Goal: Information Seeking & Learning: Learn about a topic

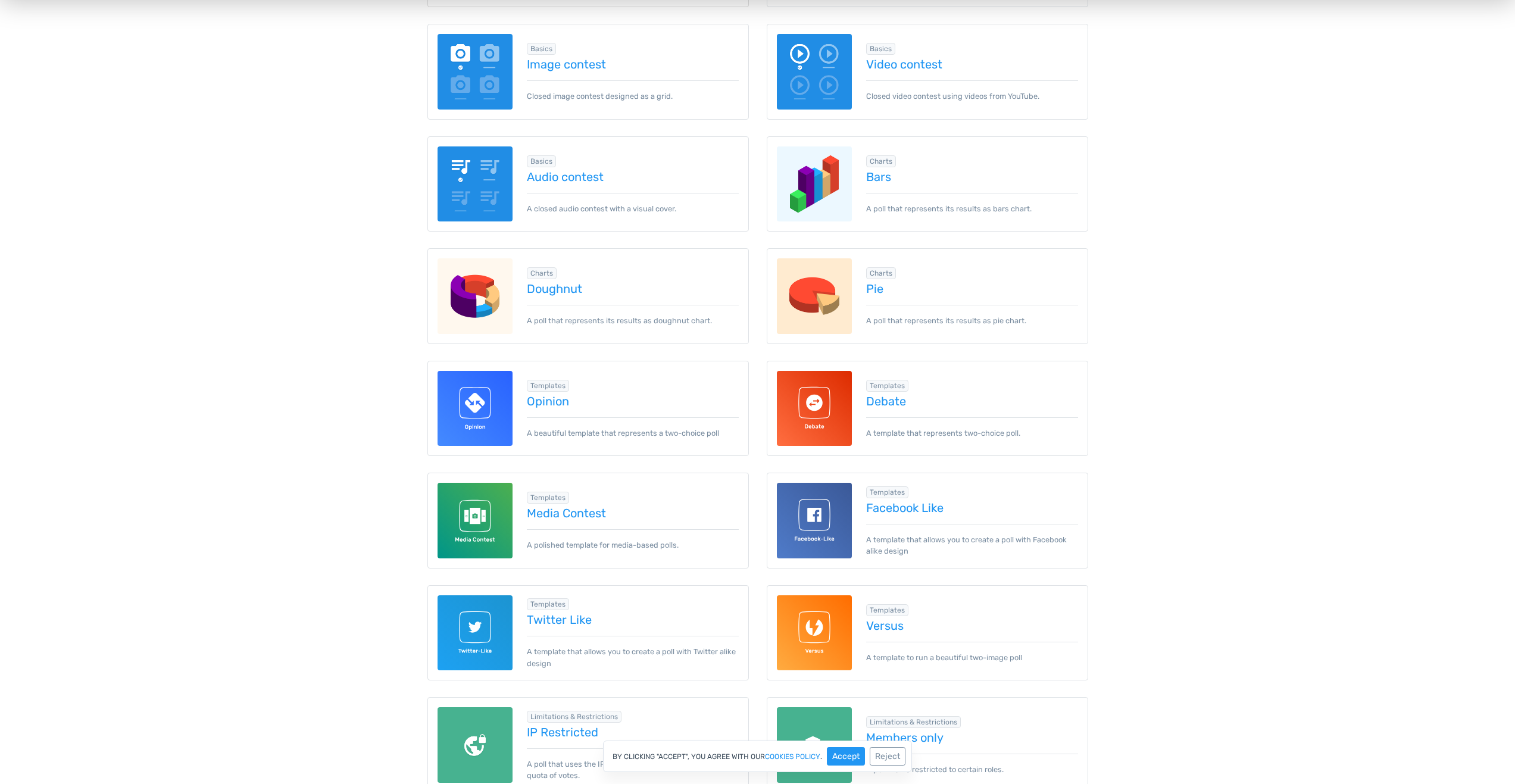
scroll to position [357, 0]
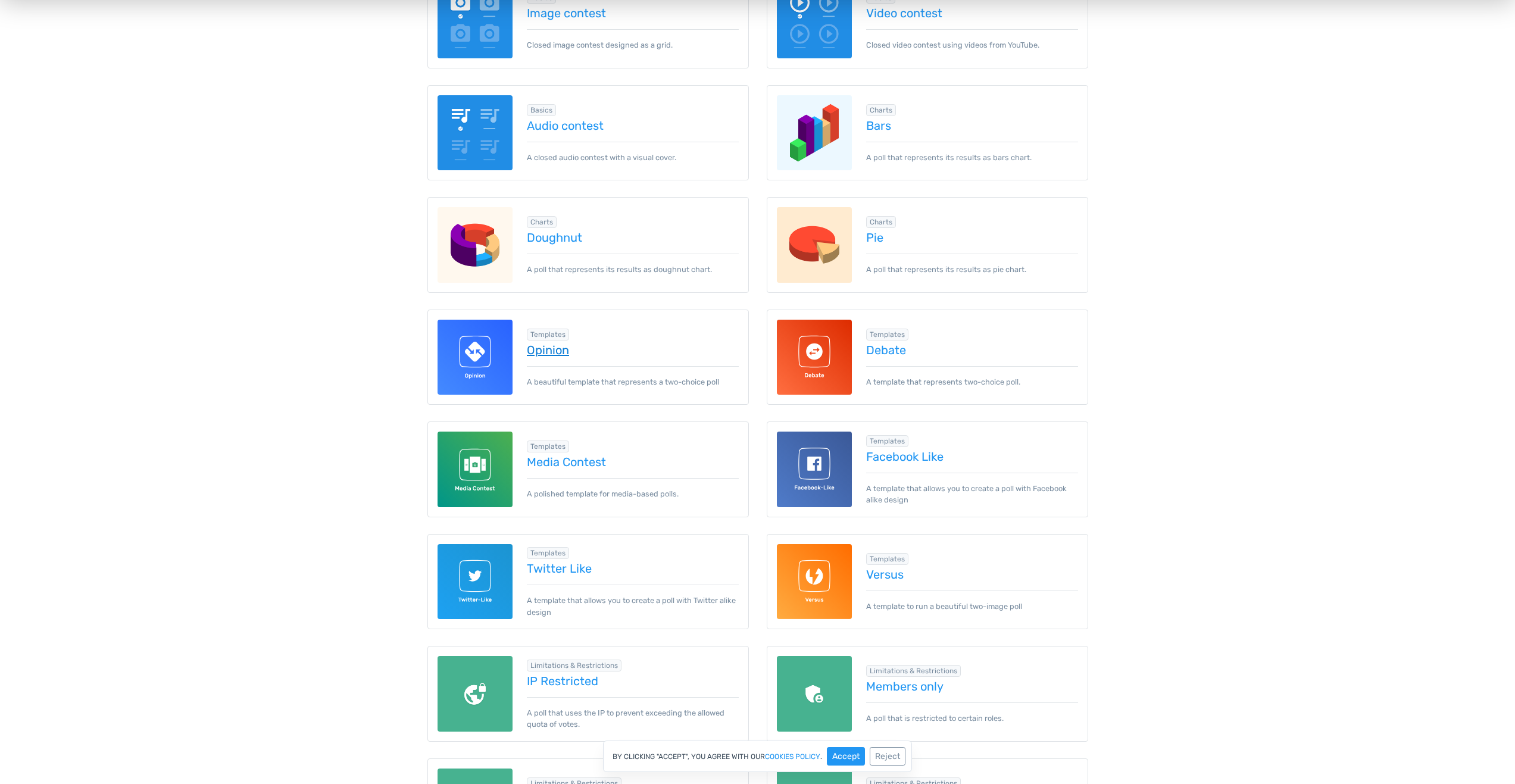
click at [557, 351] on link "Opinion" at bounding box center [633, 349] width 212 height 13
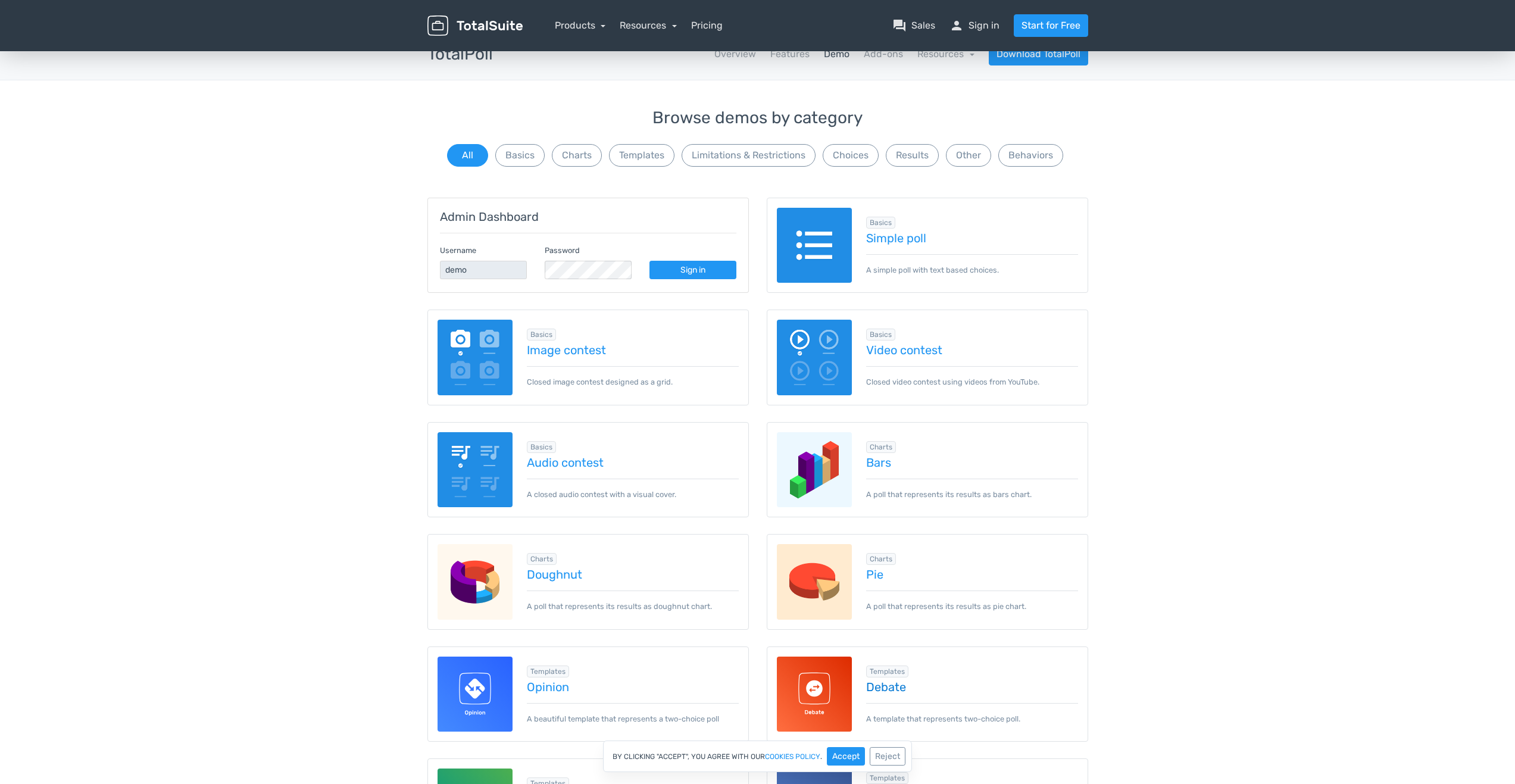
scroll to position [0, 0]
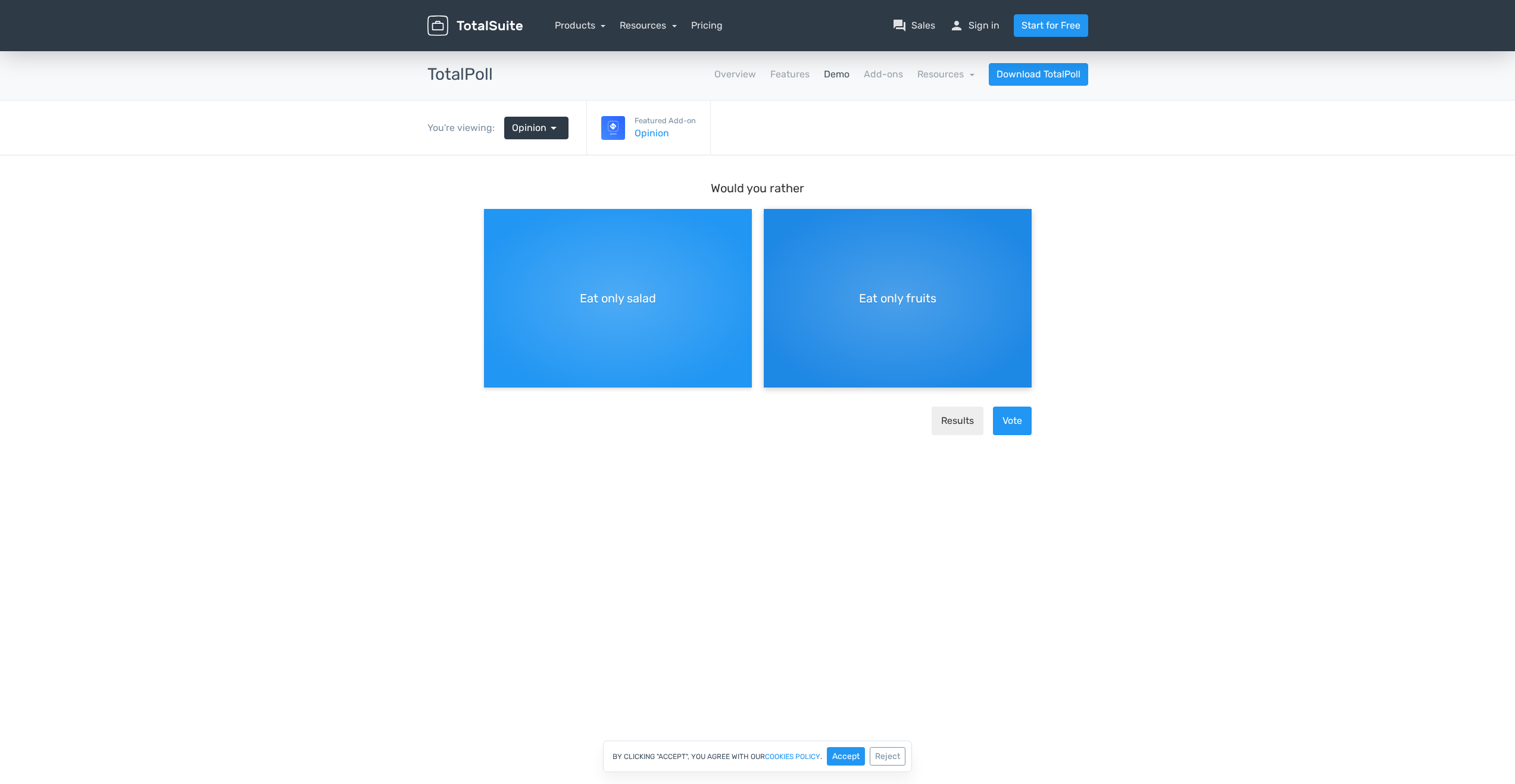
click at [892, 307] on span "Eat only fruits" at bounding box center [897, 298] width 77 height 18
click at [771, 223] on input "Eat only fruits" at bounding box center [767, 218] width 8 height 8
radio input "true"
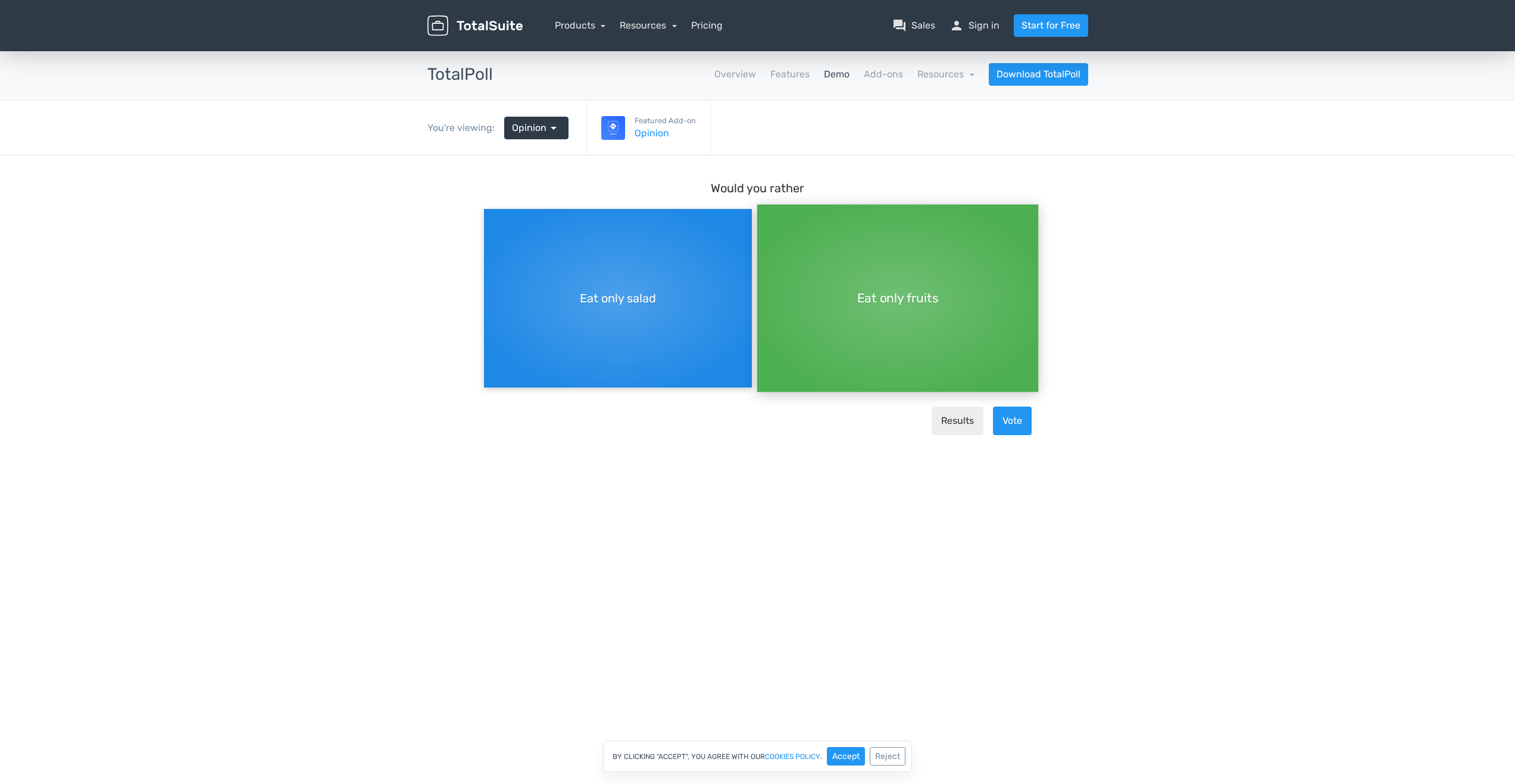
click at [592, 289] on span "Eat only salad" at bounding box center [618, 298] width 76 height 18
click at [492, 223] on input "Eat only salad" at bounding box center [488, 218] width 8 height 8
radio input "true"
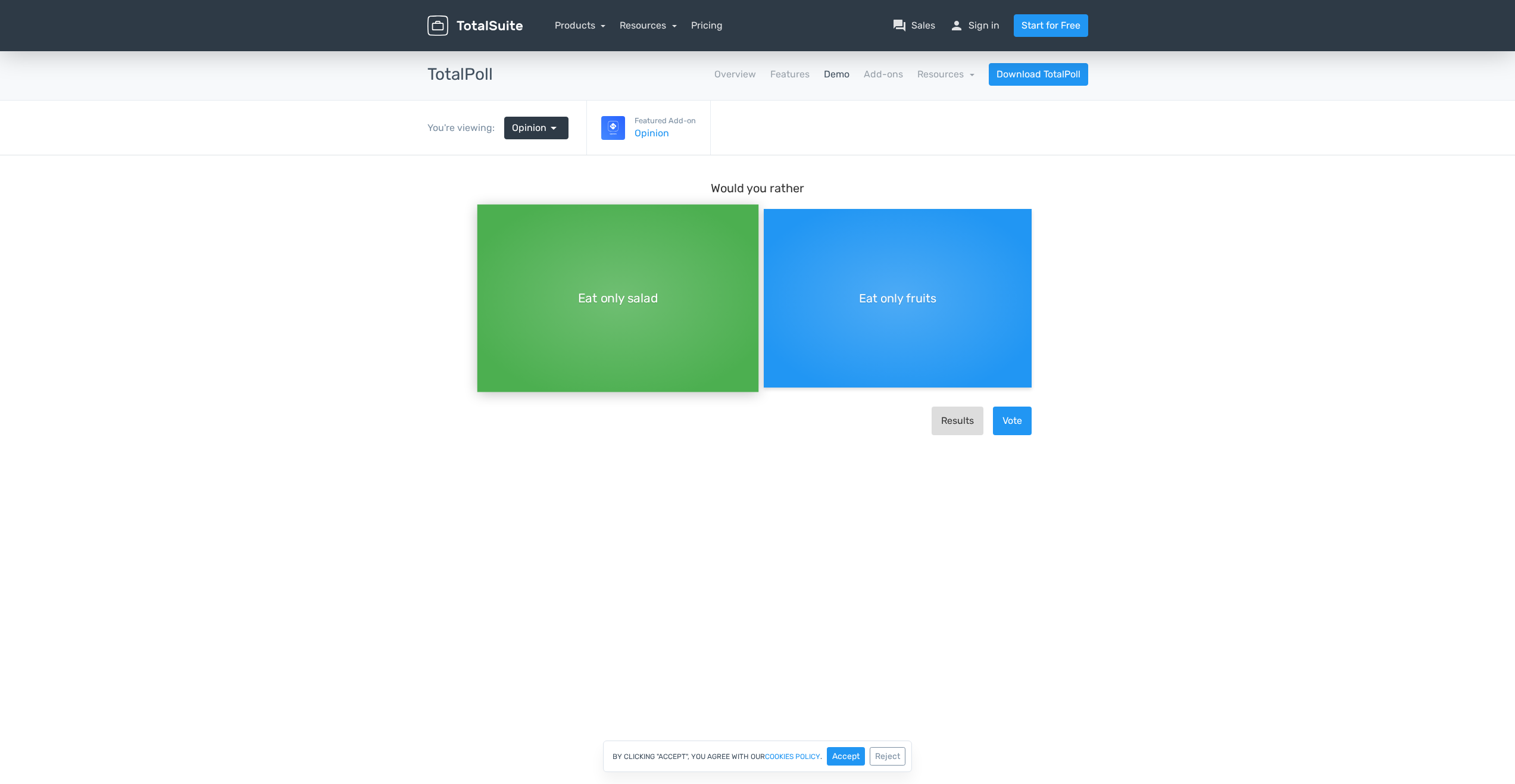
click at [949, 416] on button "Results" at bounding box center [957, 420] width 52 height 28
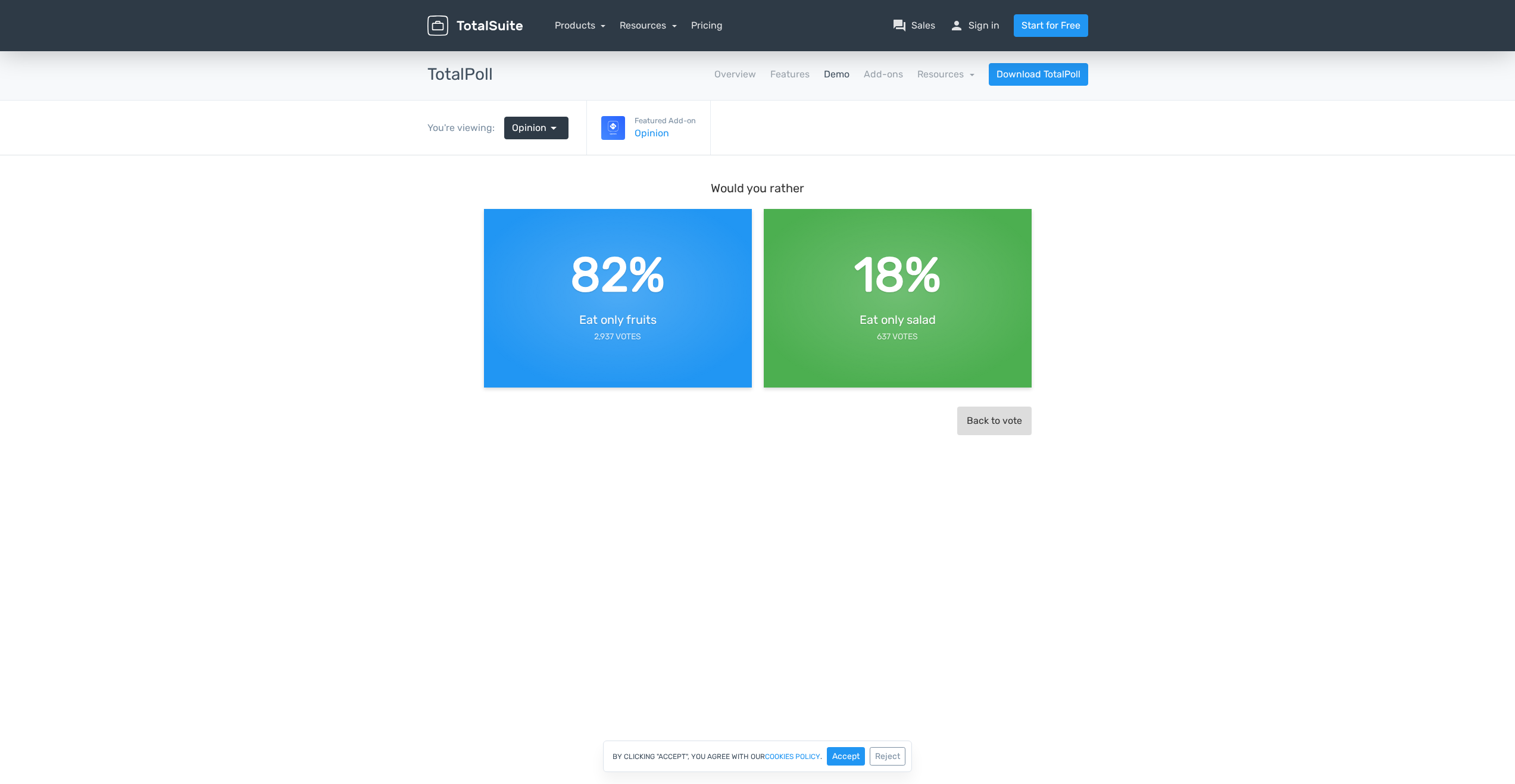
click at [998, 420] on button "Back to vote" at bounding box center [994, 420] width 74 height 28
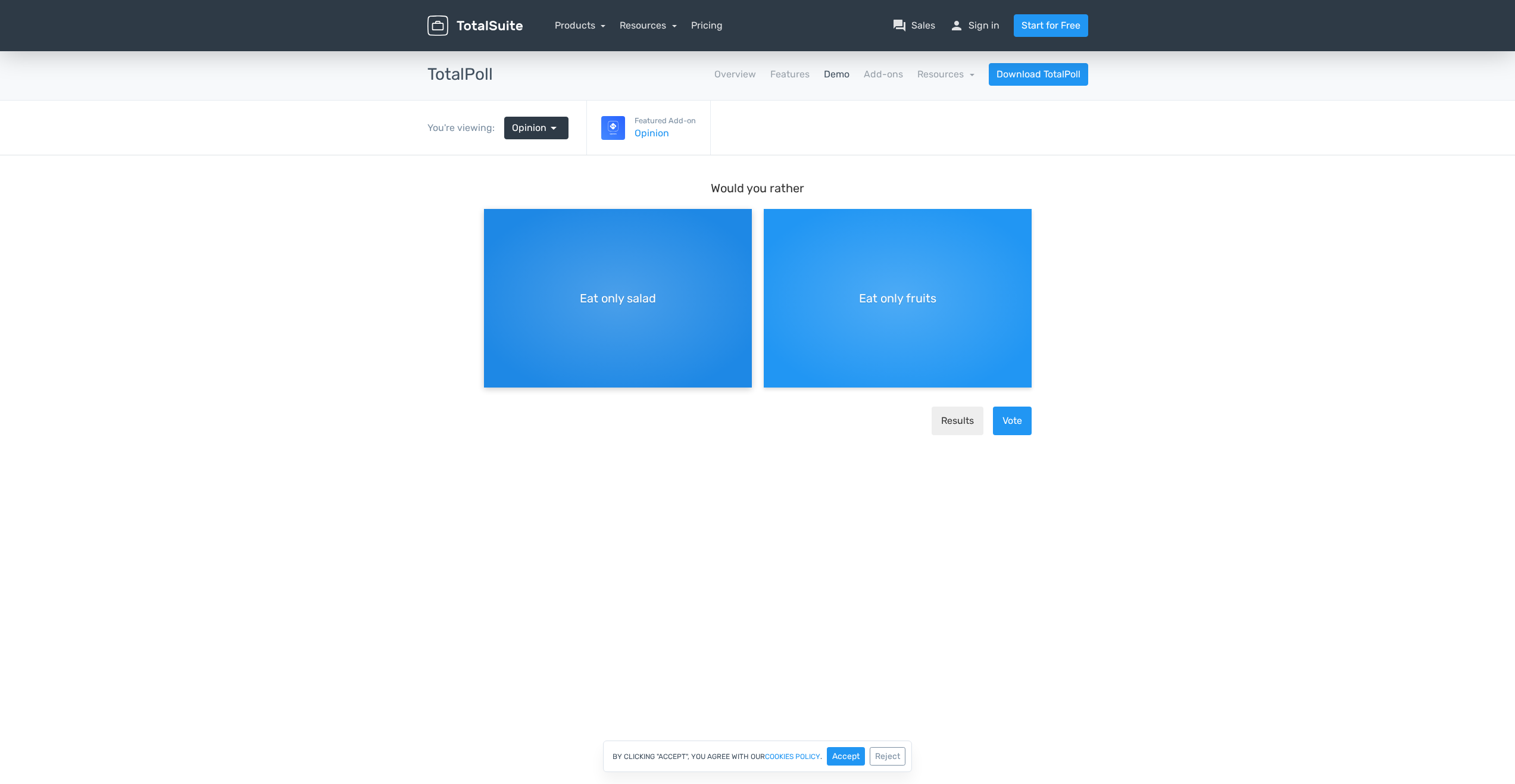
click at [649, 309] on div "Eat only salad" at bounding box center [618, 298] width 268 height 179
click at [492, 223] on input "Eat only salad" at bounding box center [488, 218] width 8 height 8
radio input "true"
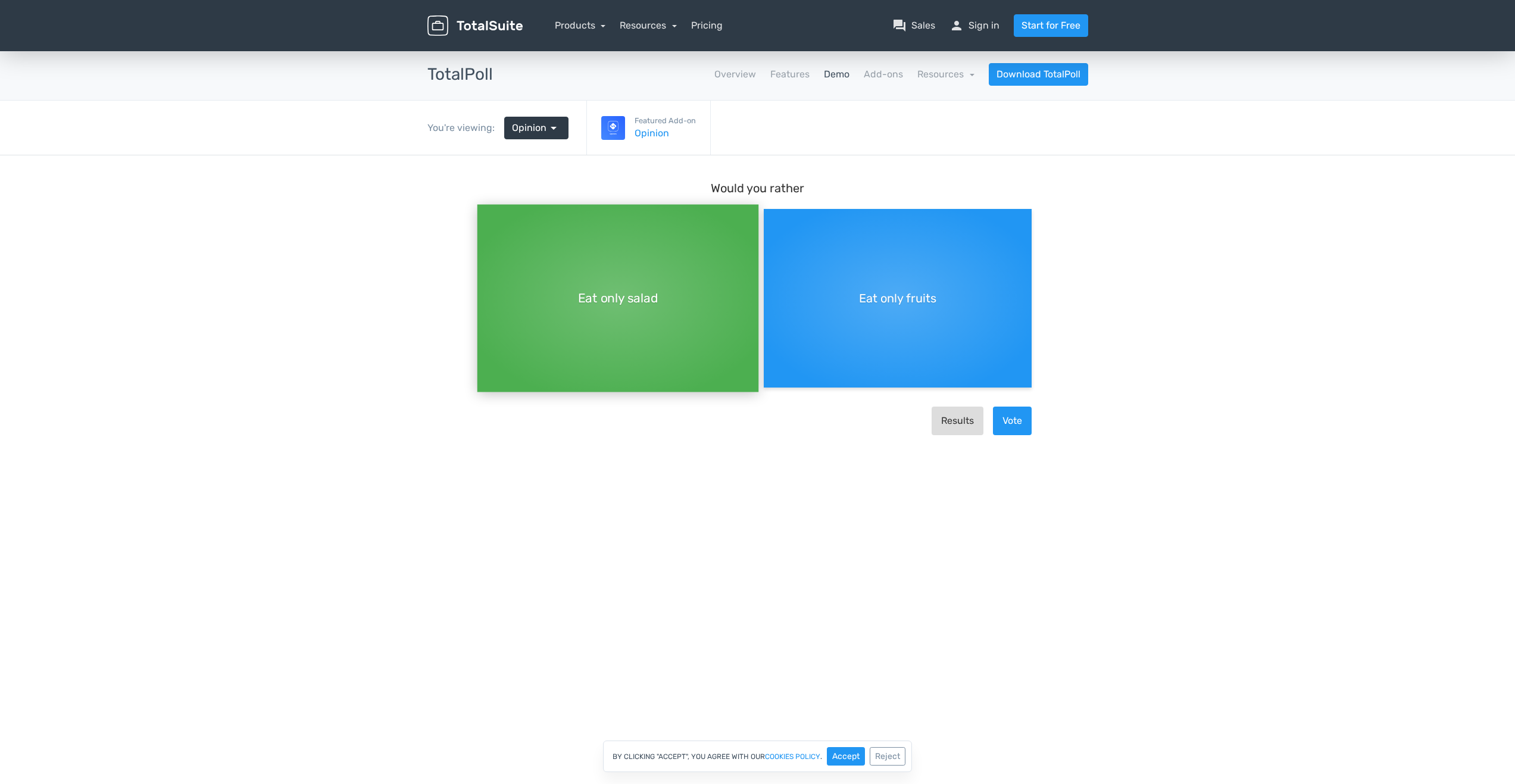
drag, startPoint x: 963, startPoint y: 425, endPoint x: 954, endPoint y: 489, distance: 64.6
click at [963, 428] on button "Results" at bounding box center [957, 420] width 52 height 28
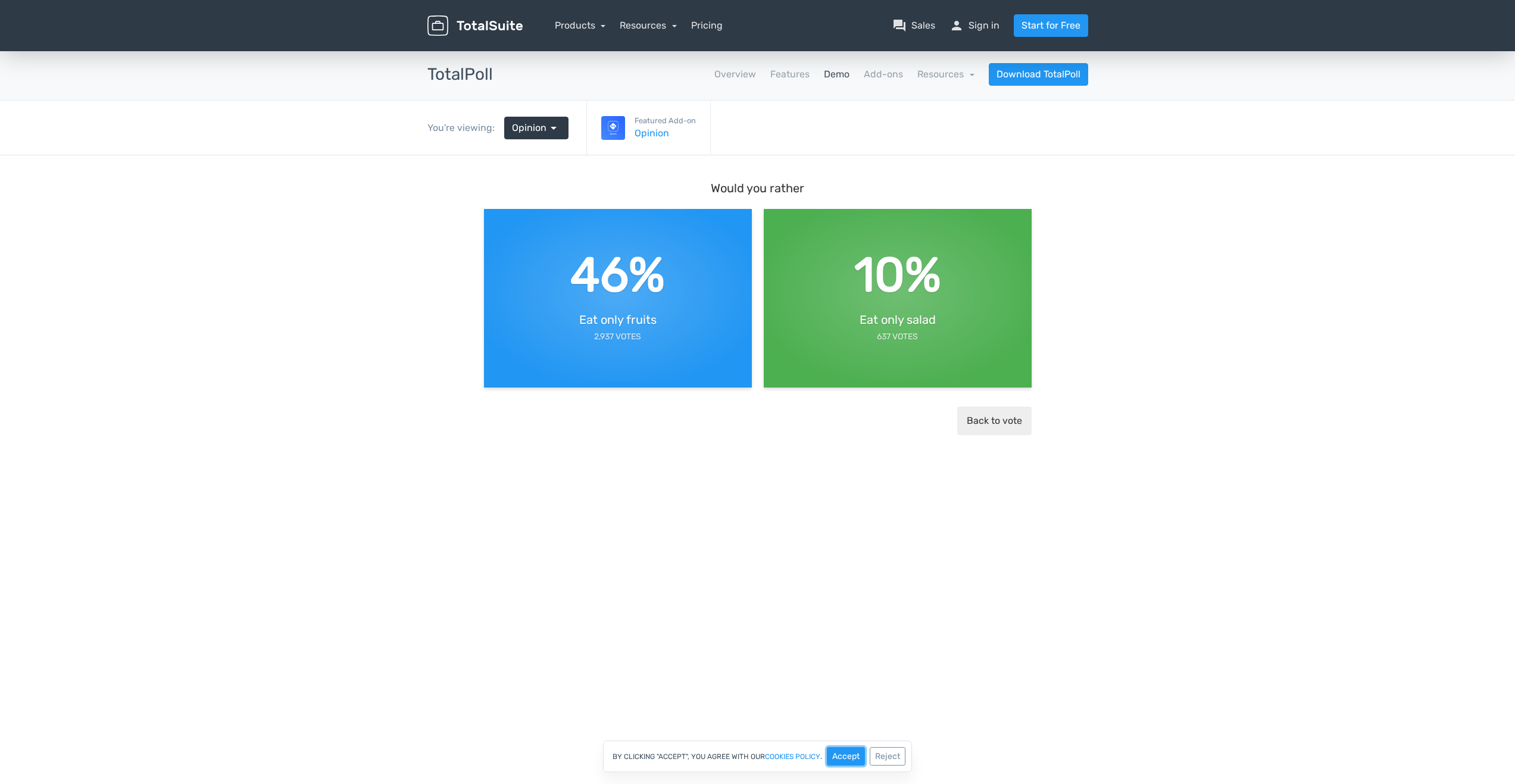
click at [849, 758] on button "Accept" at bounding box center [846, 756] width 38 height 19
click at [571, 23] on link "Products" at bounding box center [580, 25] width 51 height 11
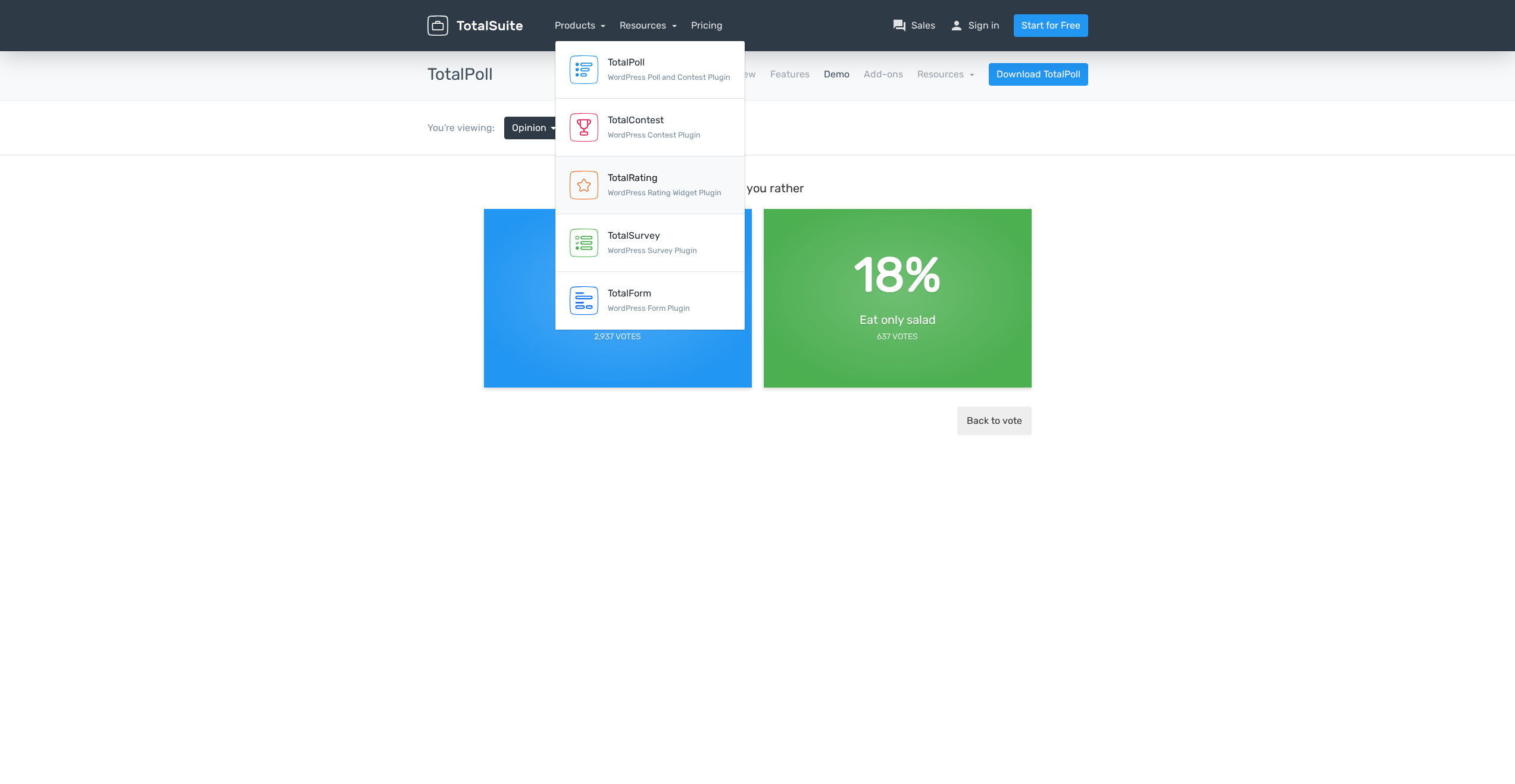
click at [629, 185] on div "TotalRating WordPress Rating Widget Plugin" at bounding box center [665, 185] width 114 height 28
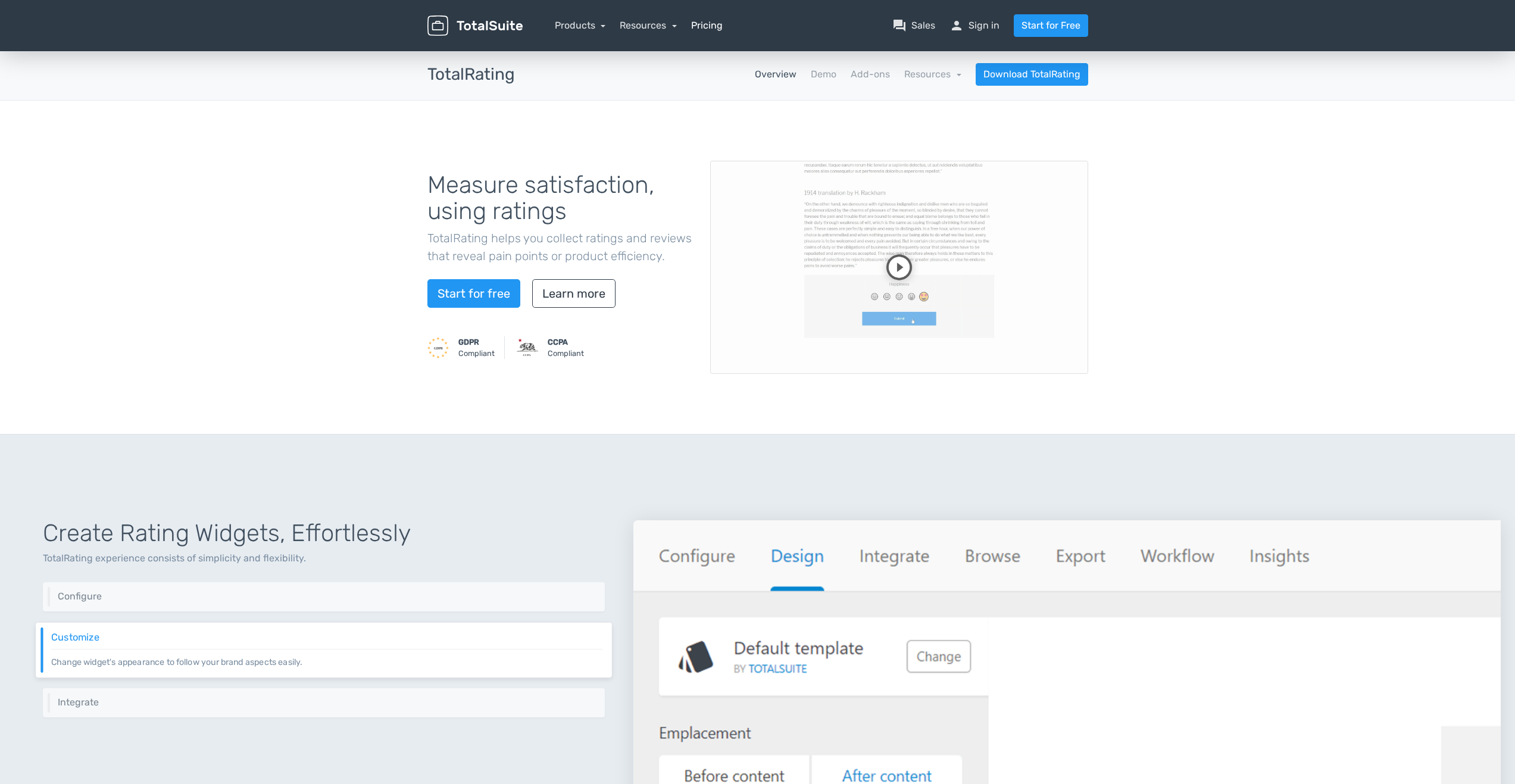
click at [712, 23] on link "Pricing" at bounding box center [707, 25] width 32 height 14
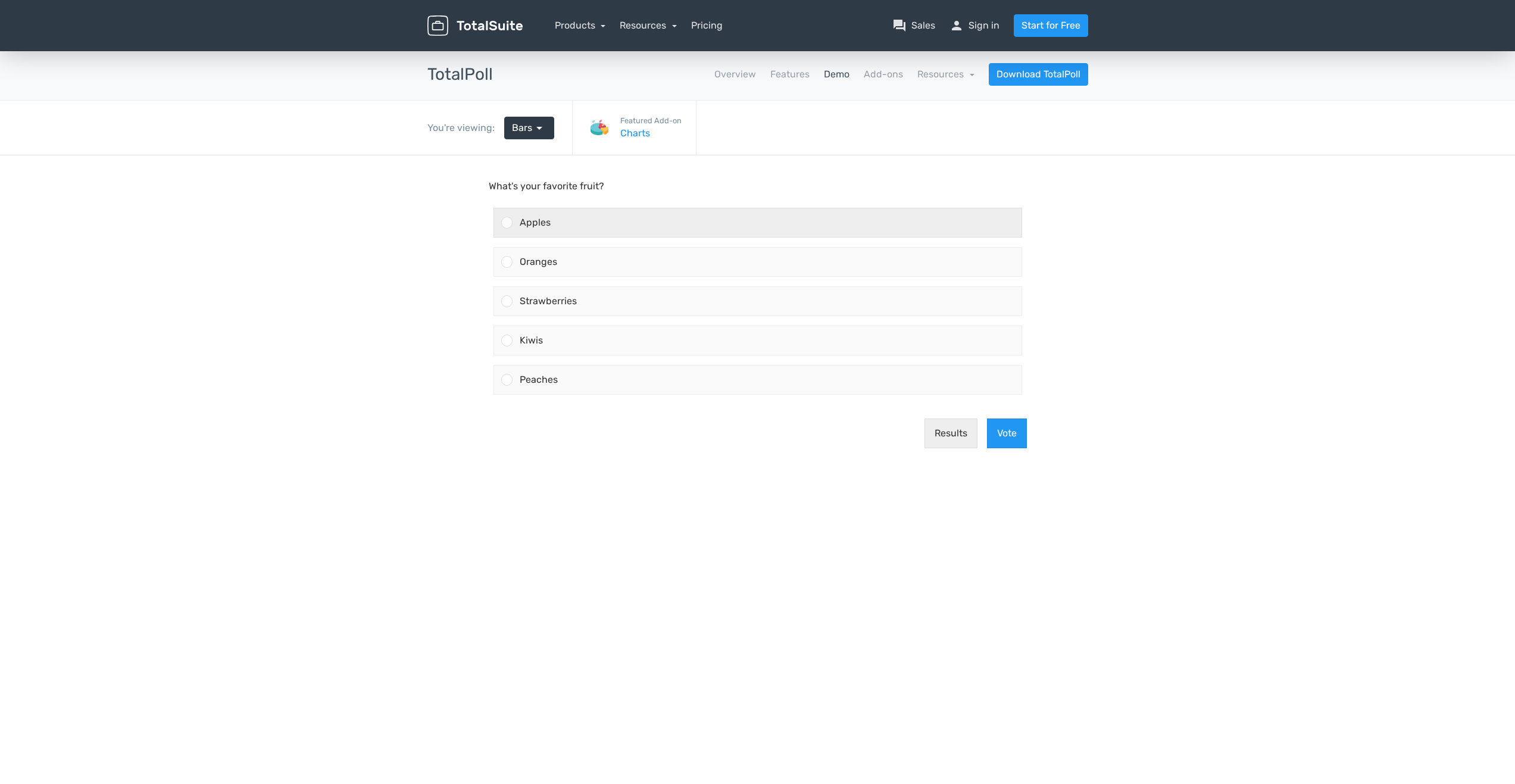
click at [510, 222] on div at bounding box center [506, 222] width 11 height 11
click at [506, 223] on input "Apples" at bounding box center [506, 223] width 0 height 0
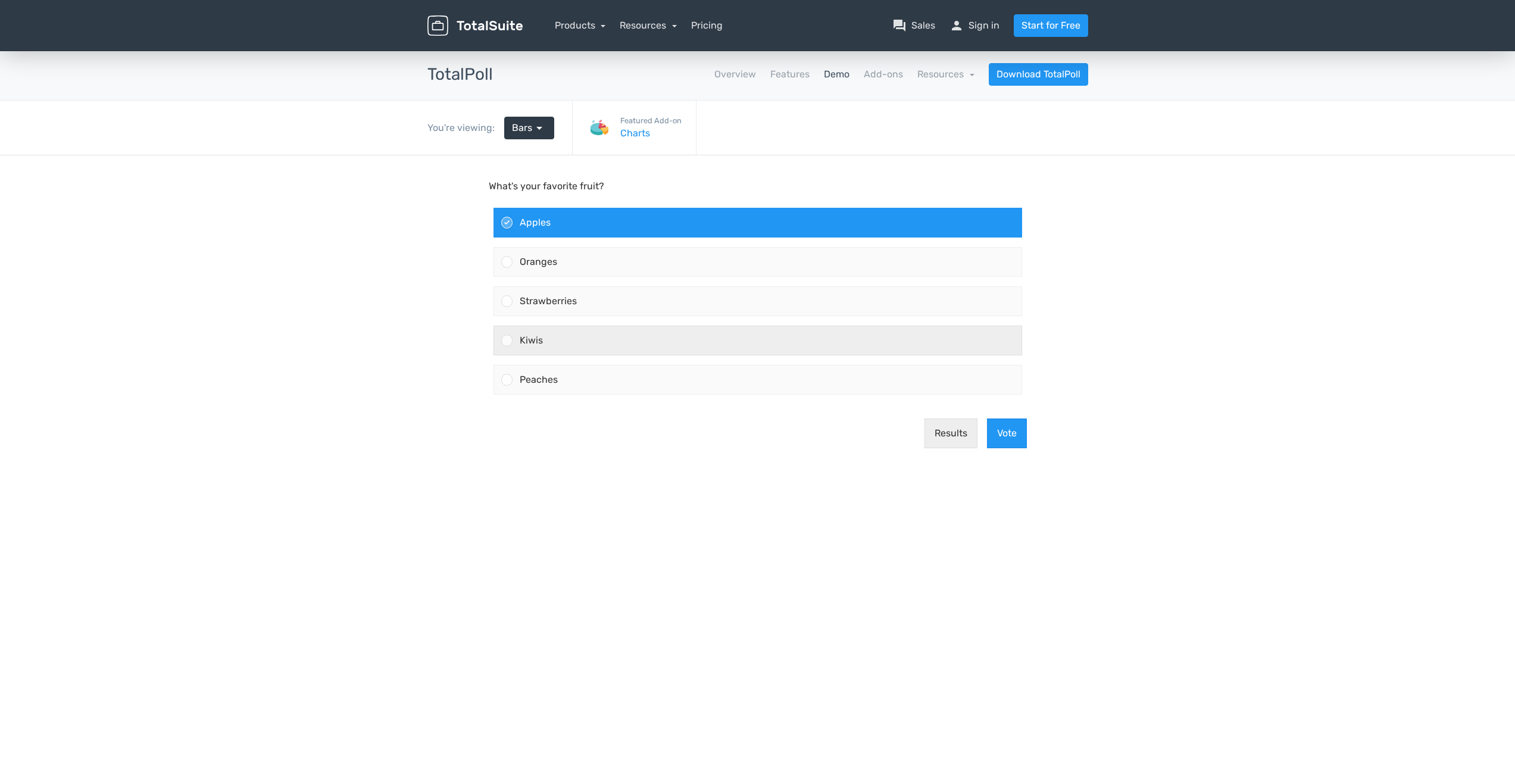
click at [500, 339] on div at bounding box center [503, 340] width 19 height 28
click at [506, 341] on input "Kiwis" at bounding box center [506, 341] width 0 height 0
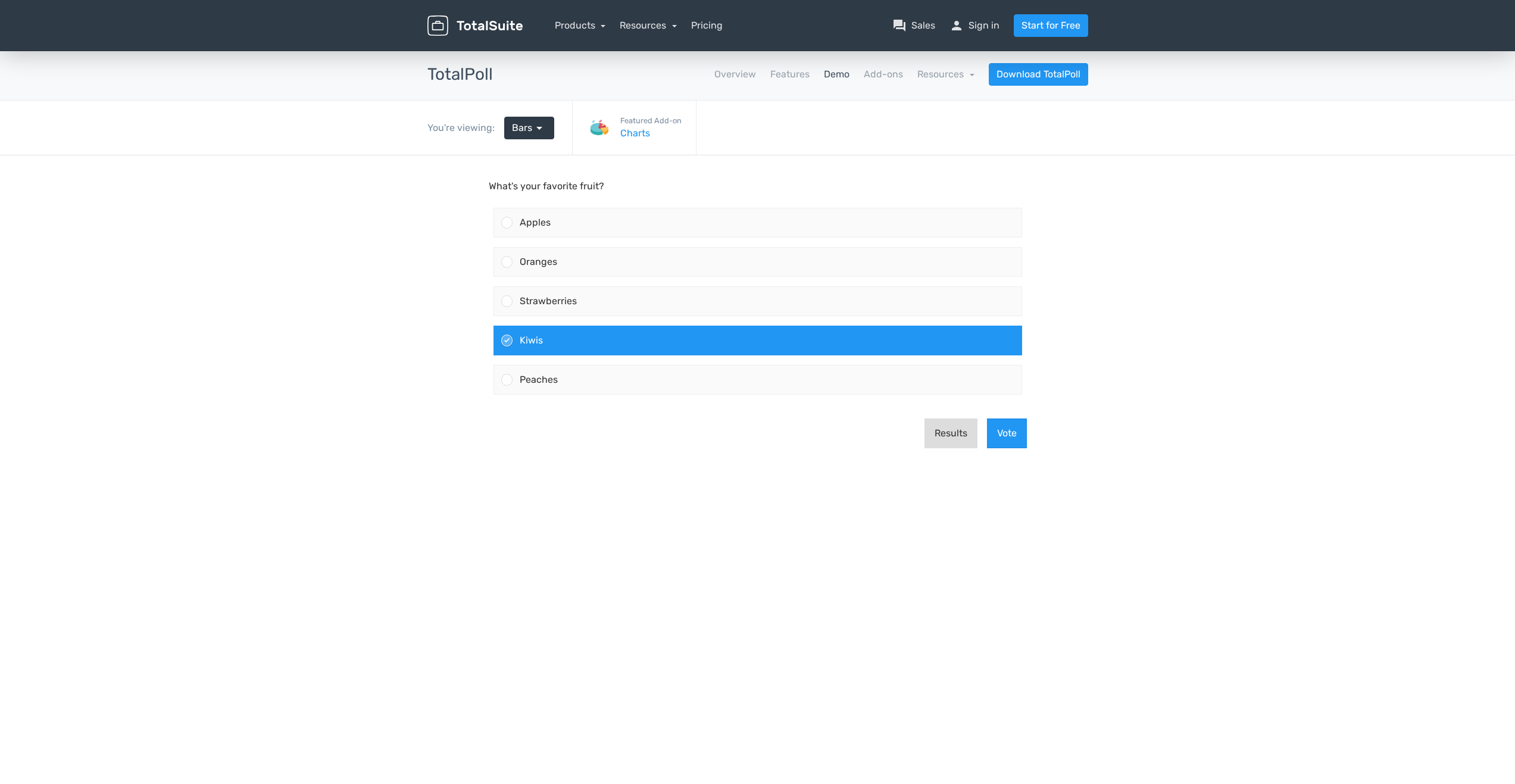
drag, startPoint x: 955, startPoint y: 440, endPoint x: 890, endPoint y: 754, distance: 320.7
click at [955, 440] on button "Results" at bounding box center [951, 433] width 53 height 30
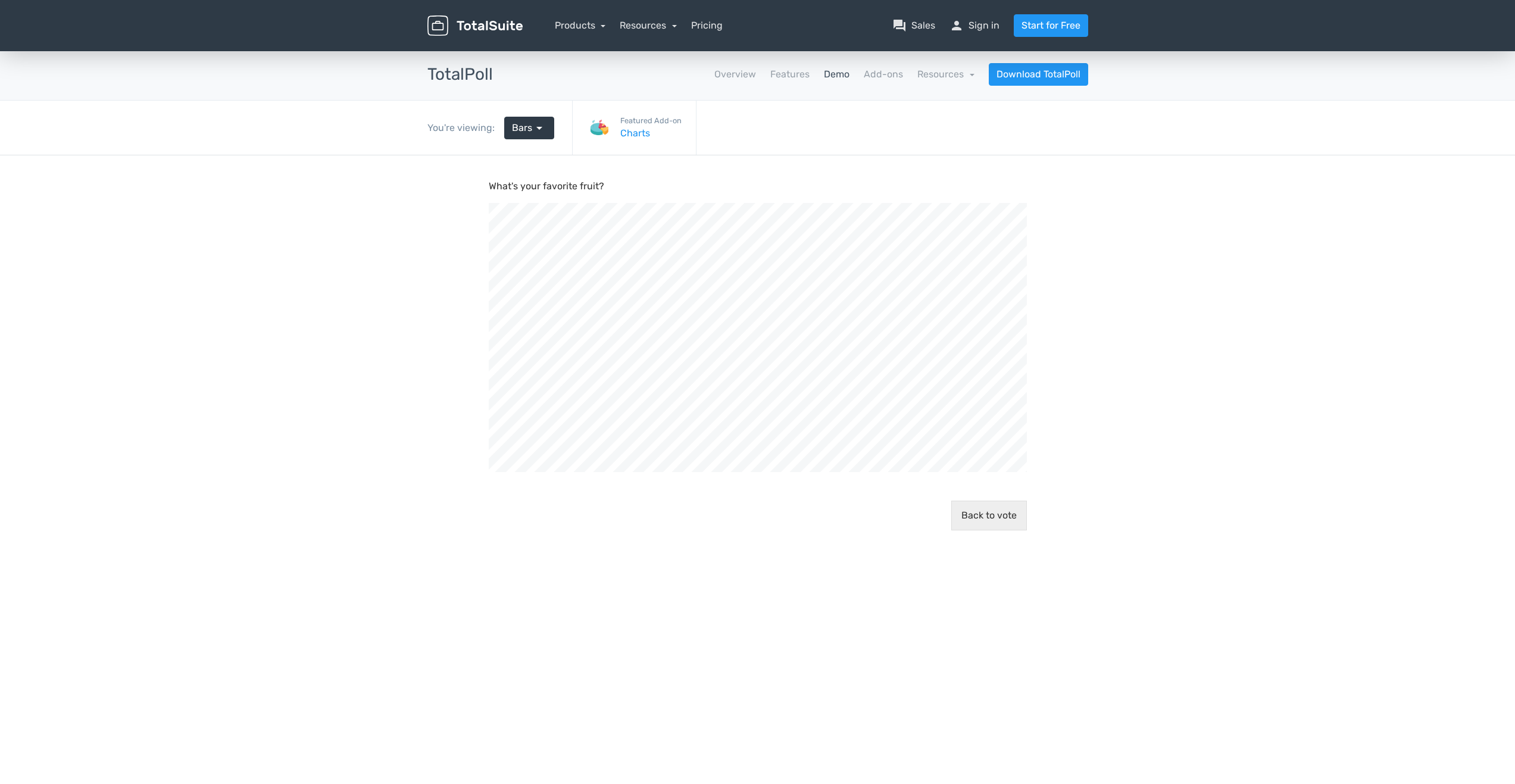
scroll to position [432, 1515]
click at [639, 133] on link "Charts" at bounding box center [651, 133] width 61 height 14
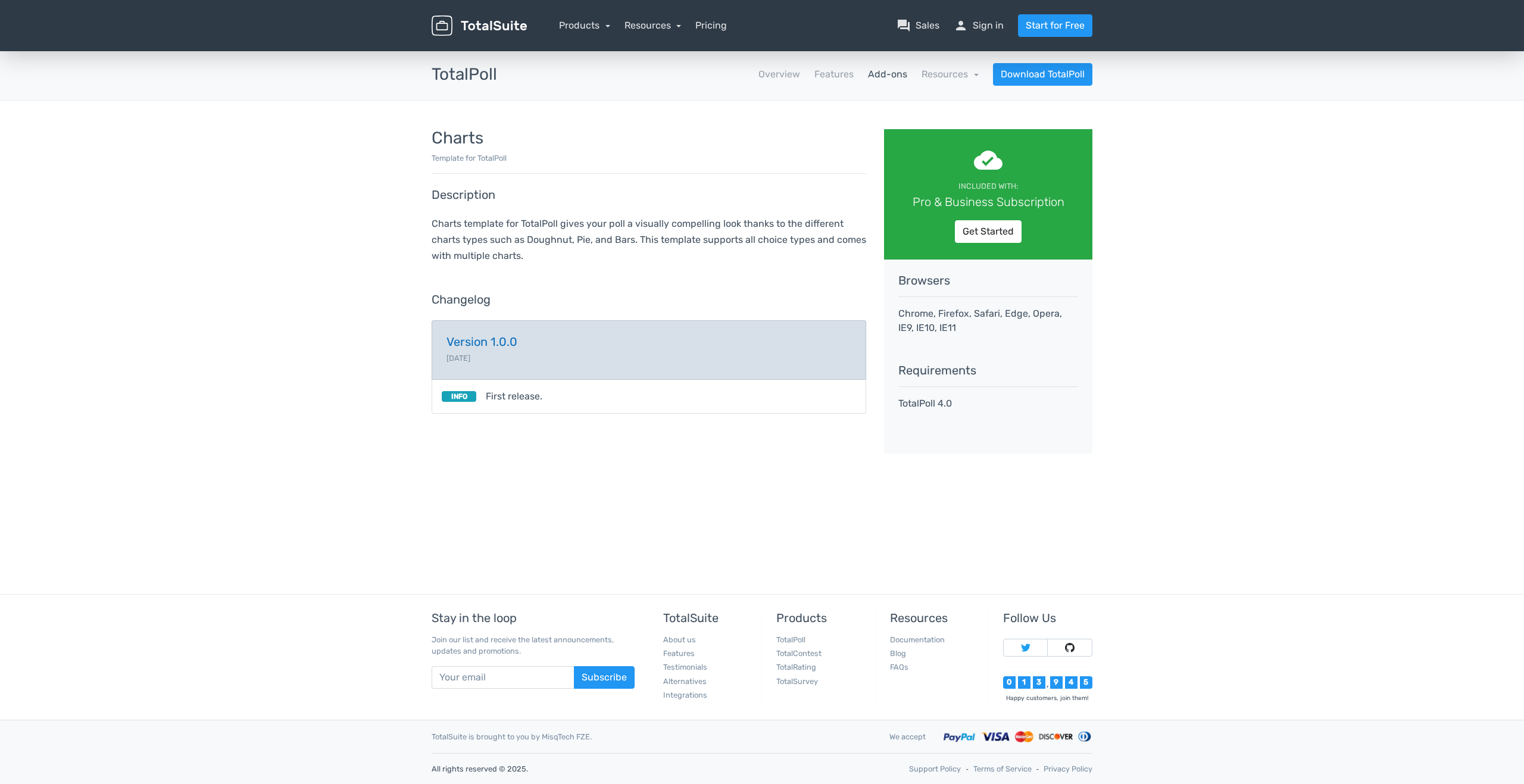
click at [496, 343] on h5 "Version 1.0.0" at bounding box center [649, 341] width 405 height 13
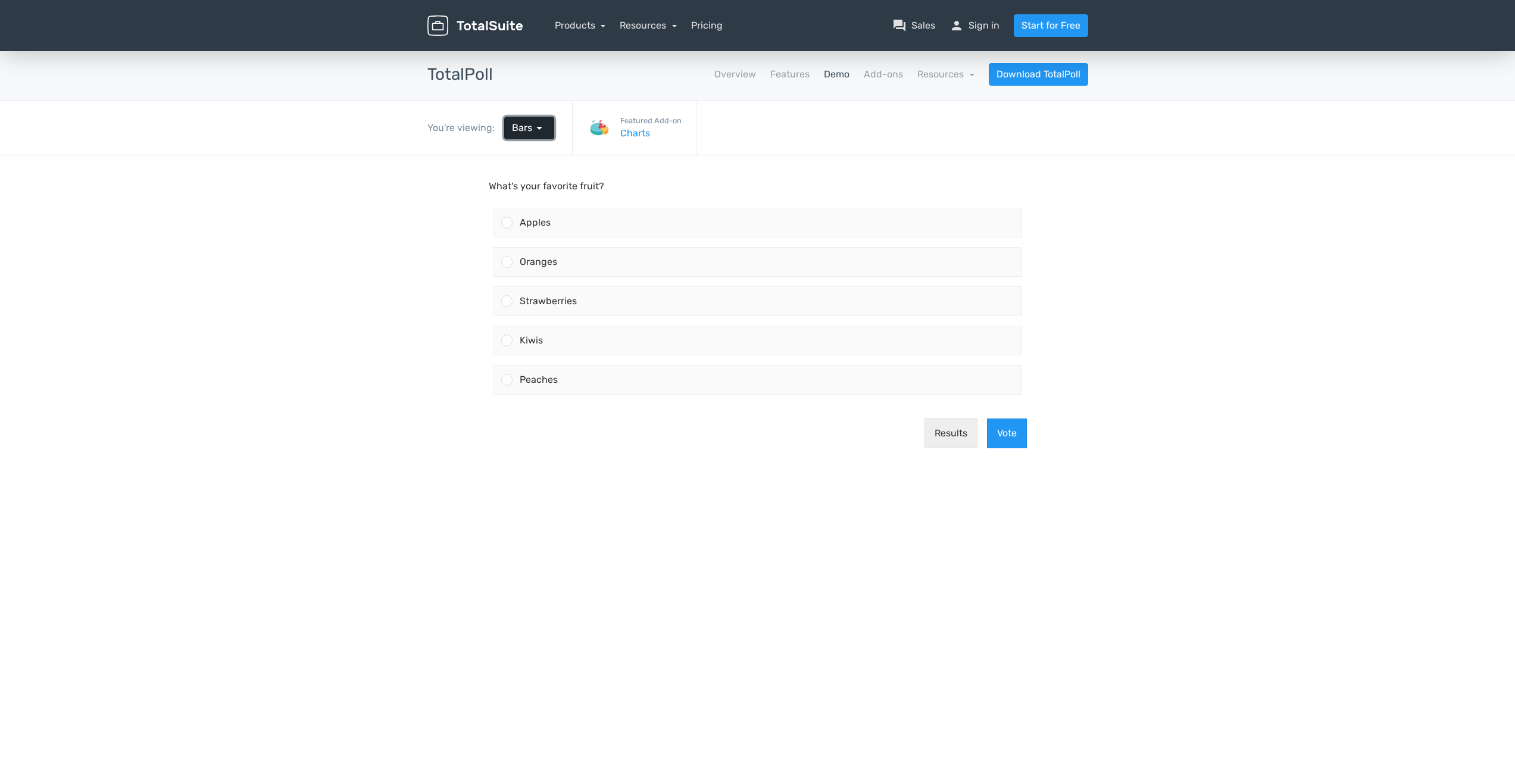
click at [532, 130] on span "arrow_drop_down" at bounding box center [539, 127] width 14 height 14
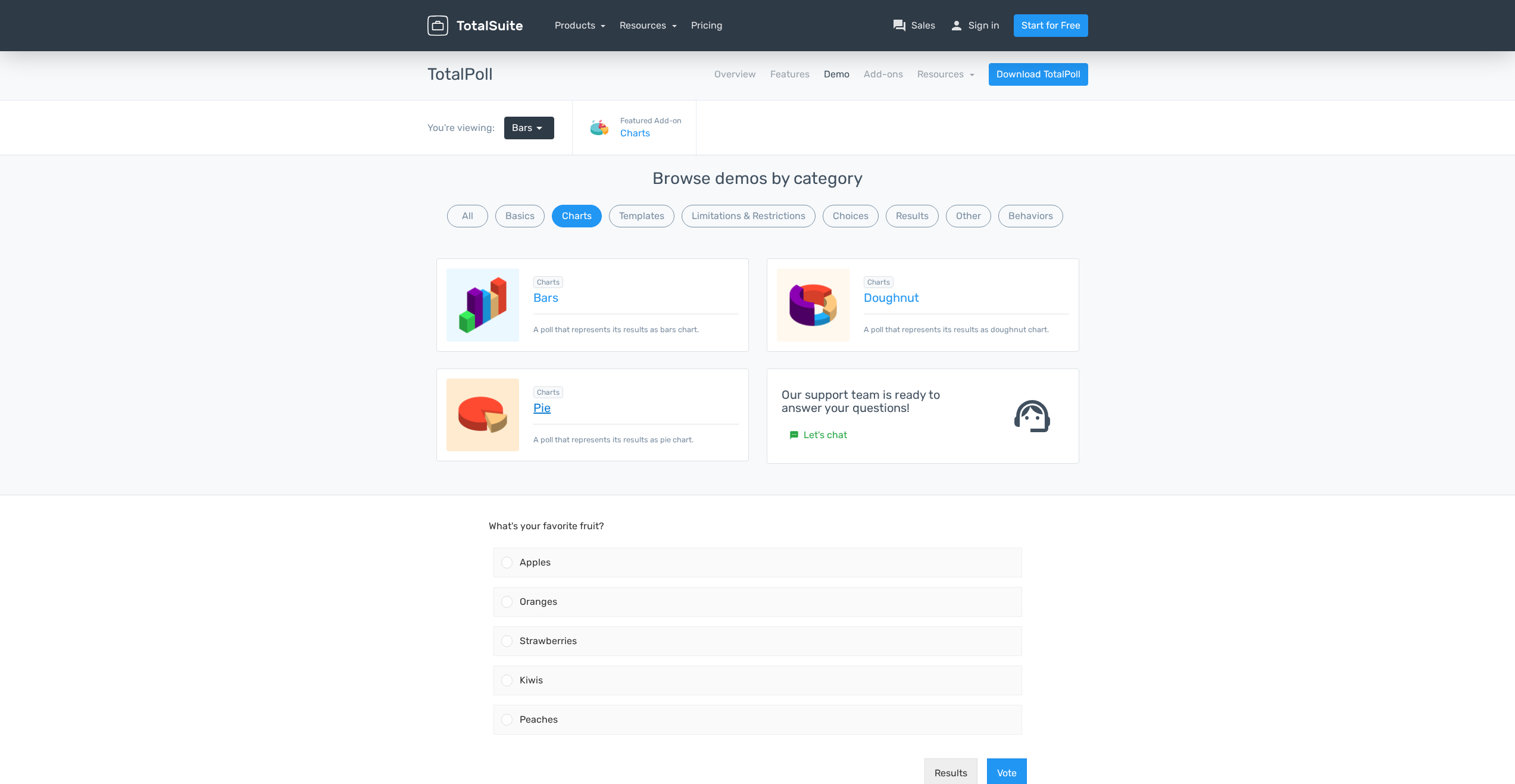
click at [546, 409] on link "Pie" at bounding box center [635, 407] width 205 height 13
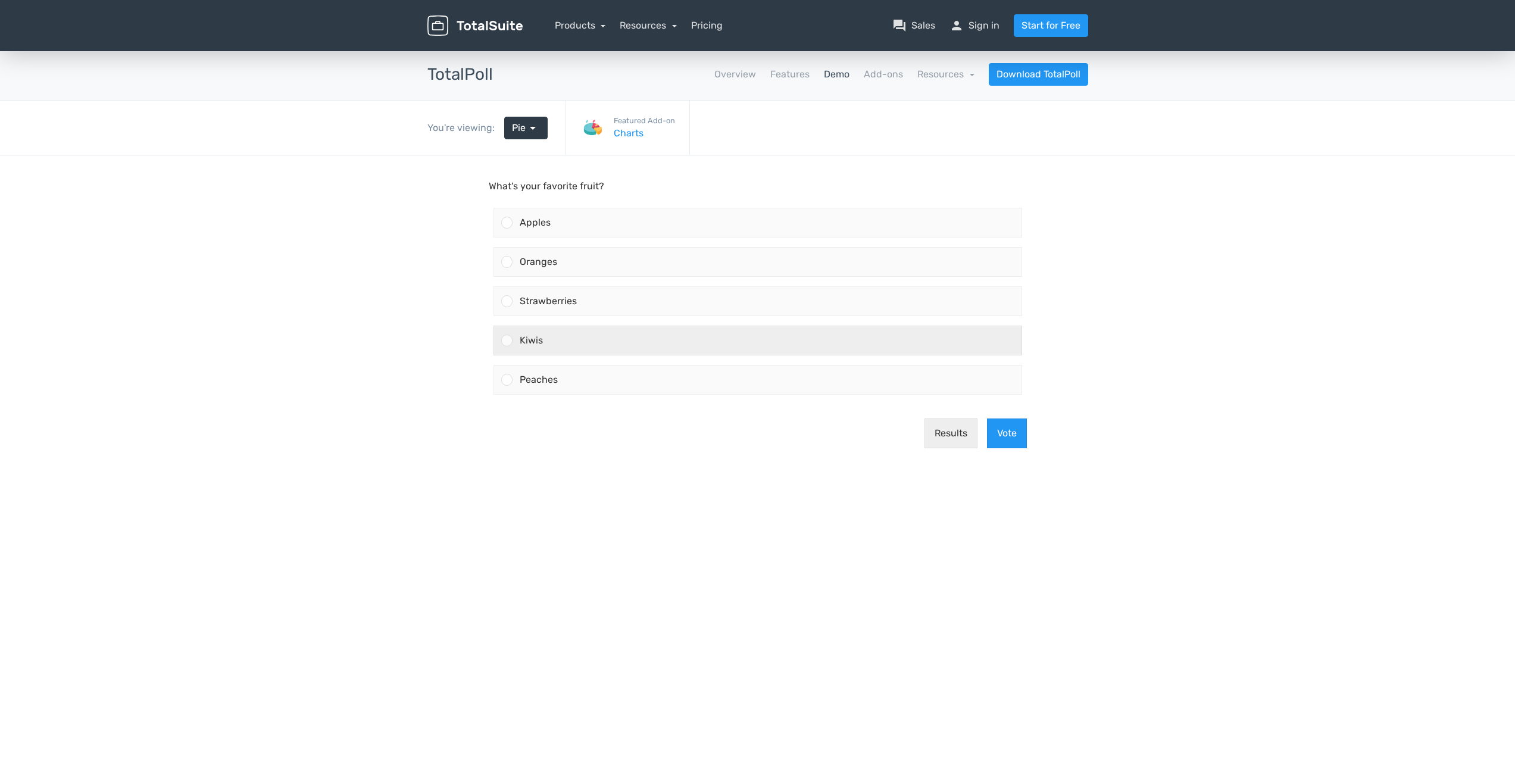
click at [539, 346] on div "Kiwis" at bounding box center [767, 340] width 509 height 28
click at [506, 341] on input "Kiwis" at bounding box center [506, 341] width 0 height 0
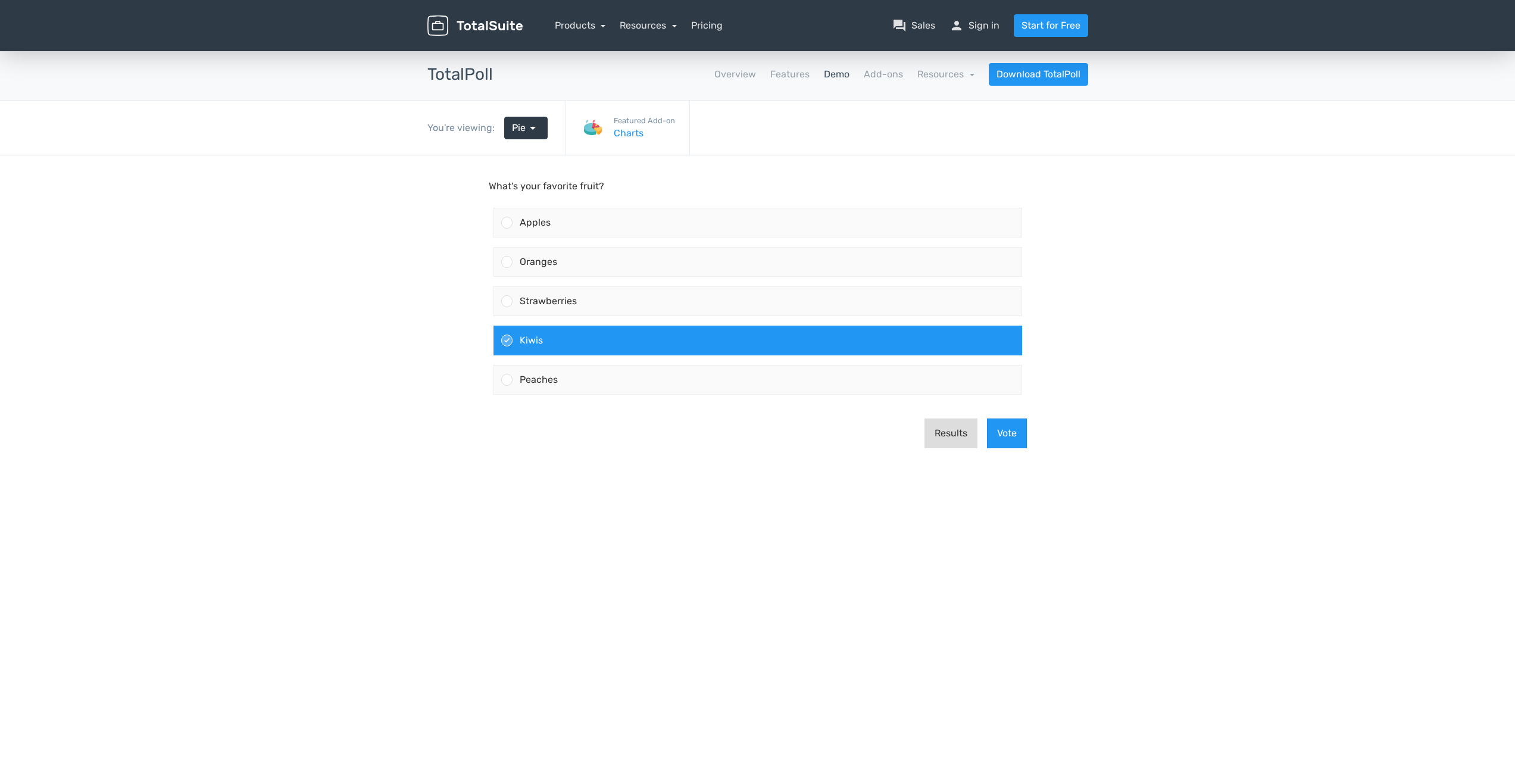
click at [952, 433] on button "Results" at bounding box center [951, 433] width 53 height 30
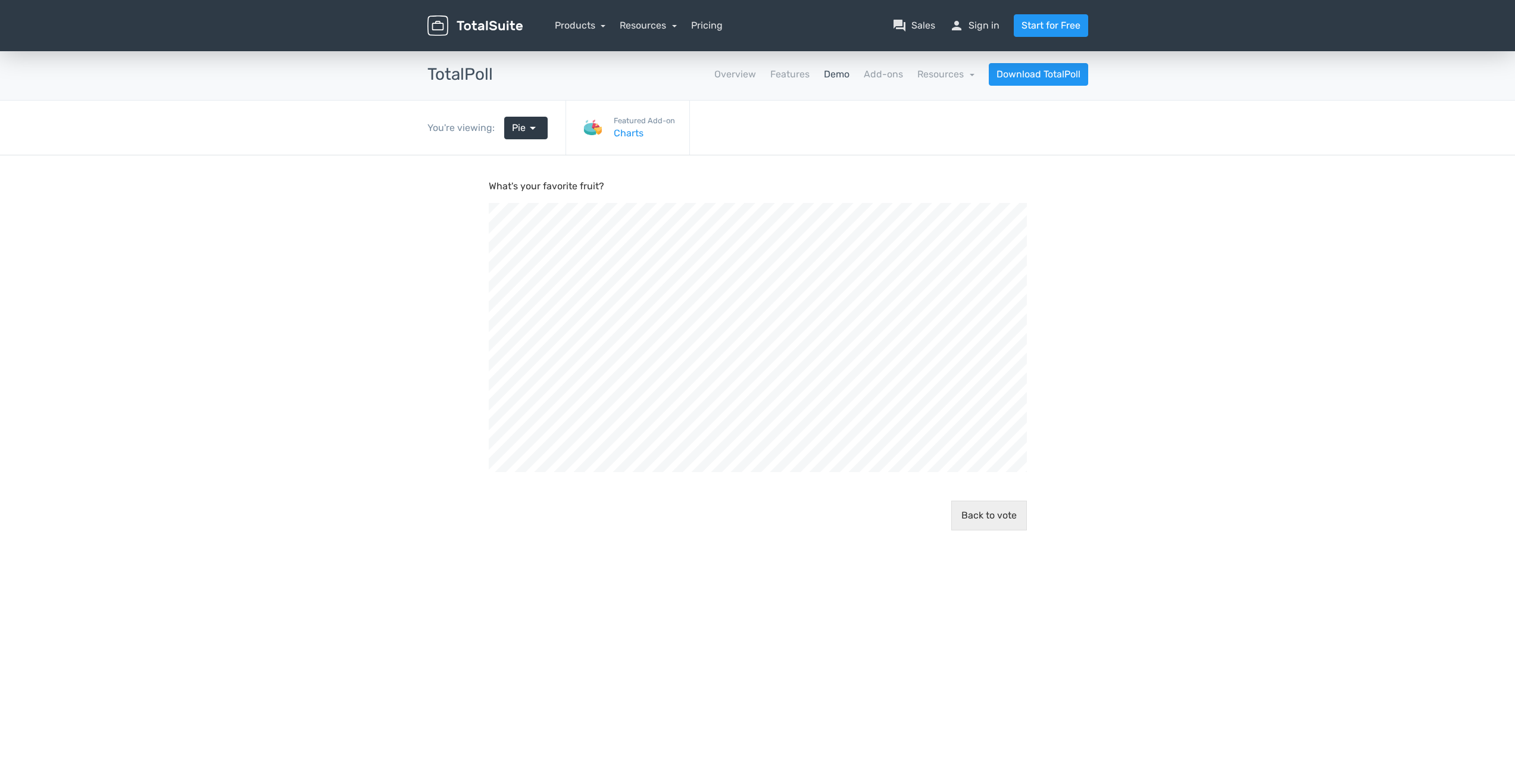
scroll to position [432, 1515]
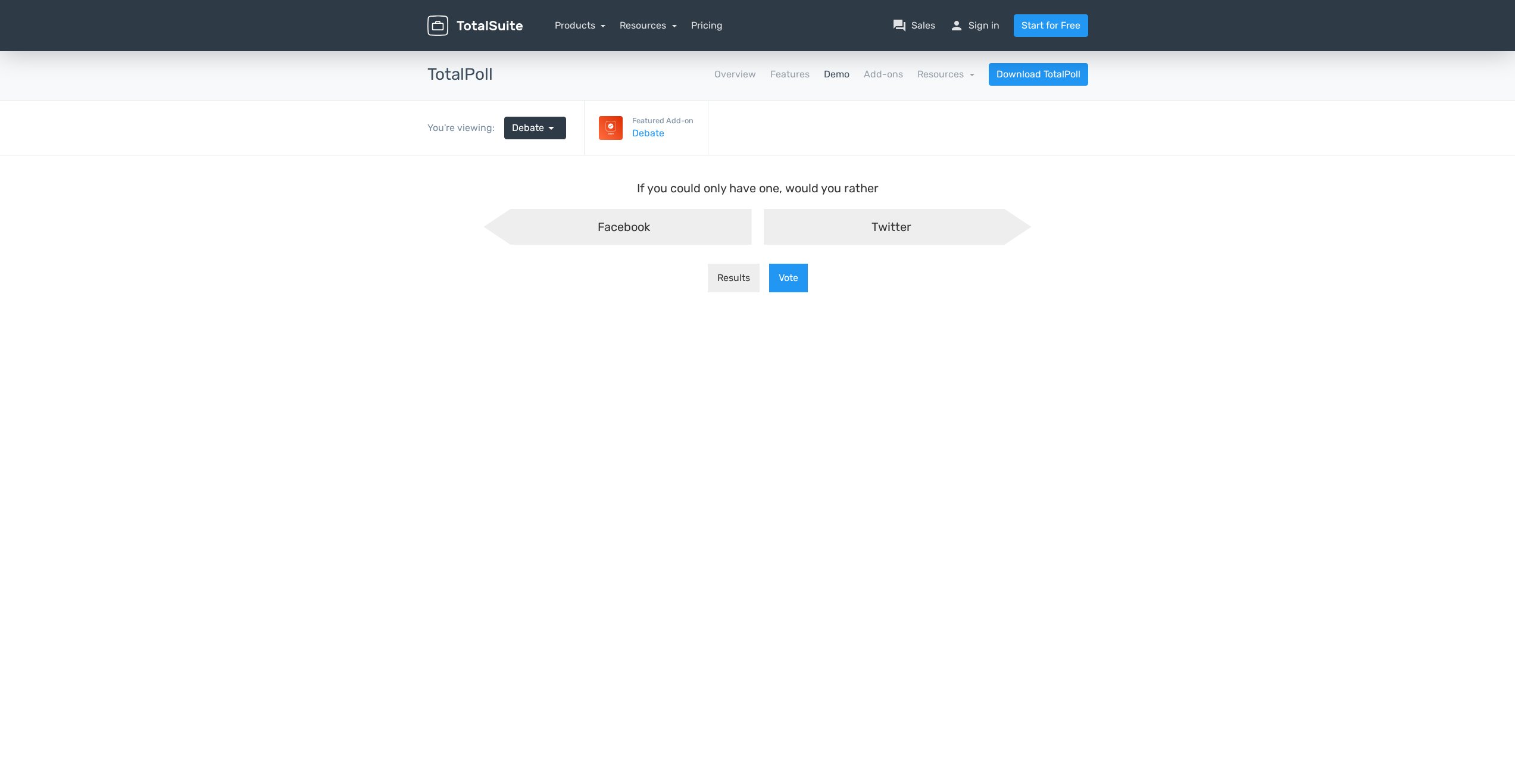
click at [889, 229] on span "Twitter" at bounding box center [891, 226] width 40 height 14
click at [761, 223] on input "Twitter" at bounding box center [758, 218] width 8 height 8
radio input "true"
drag, startPoint x: 733, startPoint y: 275, endPoint x: 708, endPoint y: 621, distance: 346.9
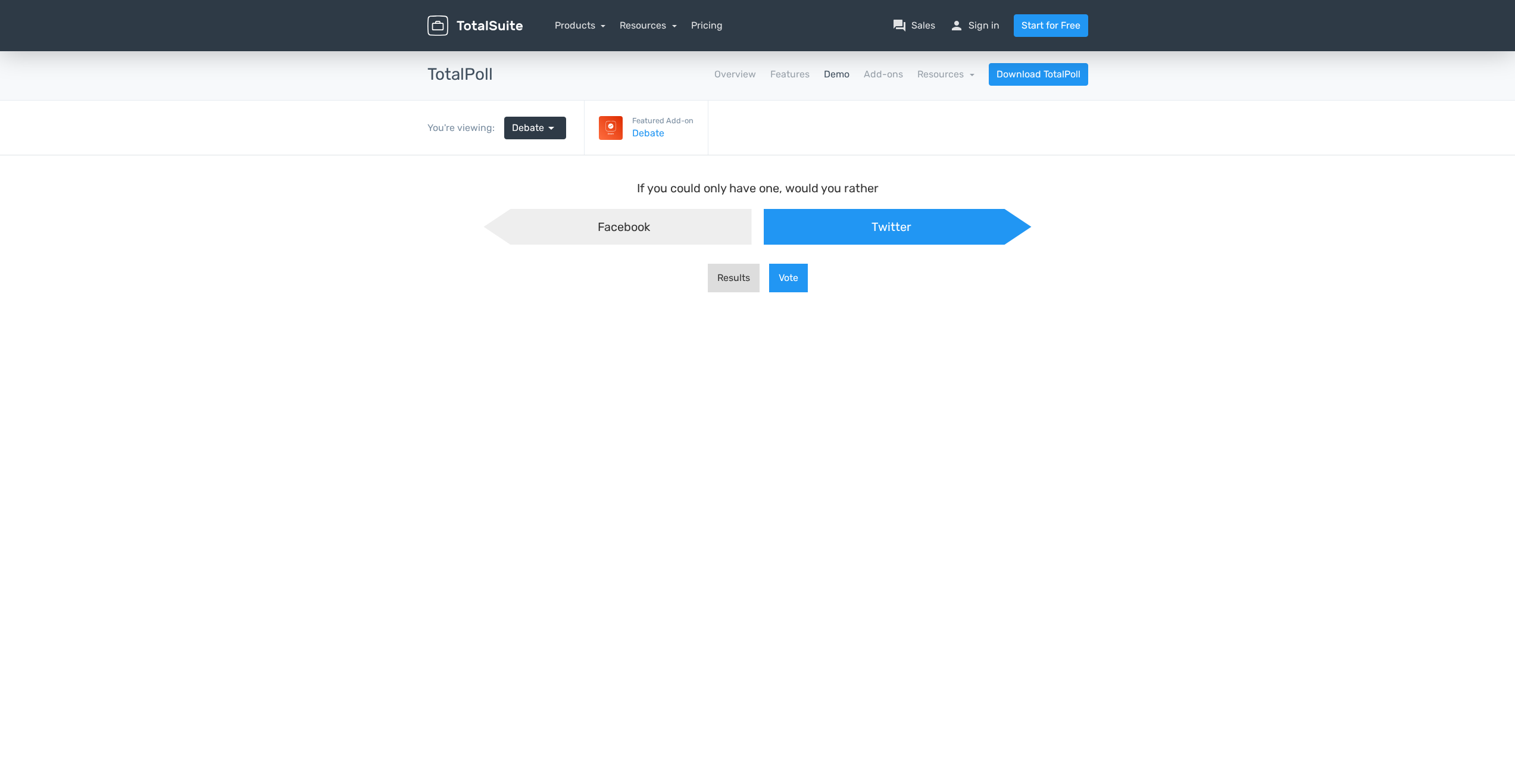
click at [733, 275] on button "Results" at bounding box center [734, 278] width 52 height 28
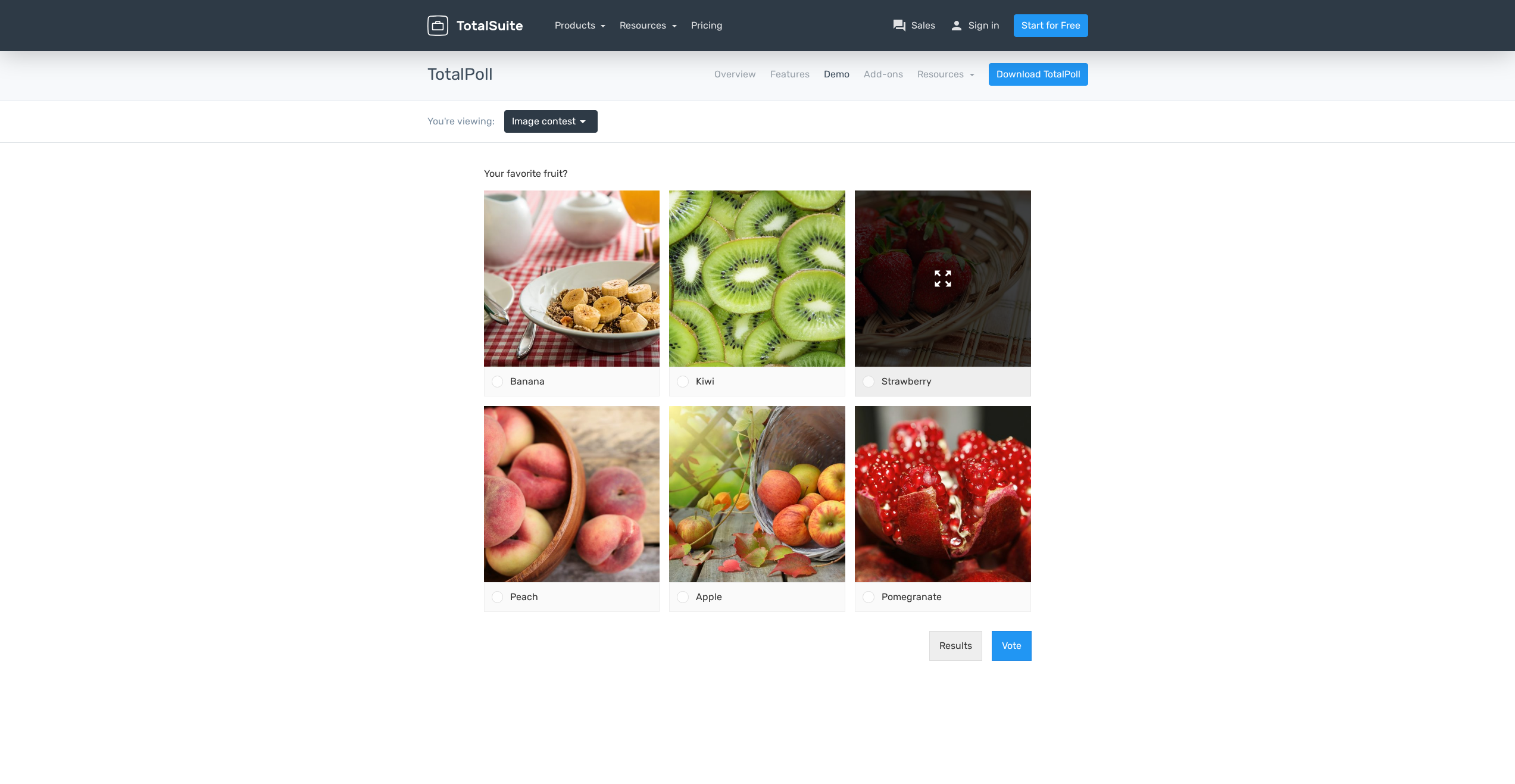
click at [965, 351] on img at bounding box center [942, 278] width 176 height 176
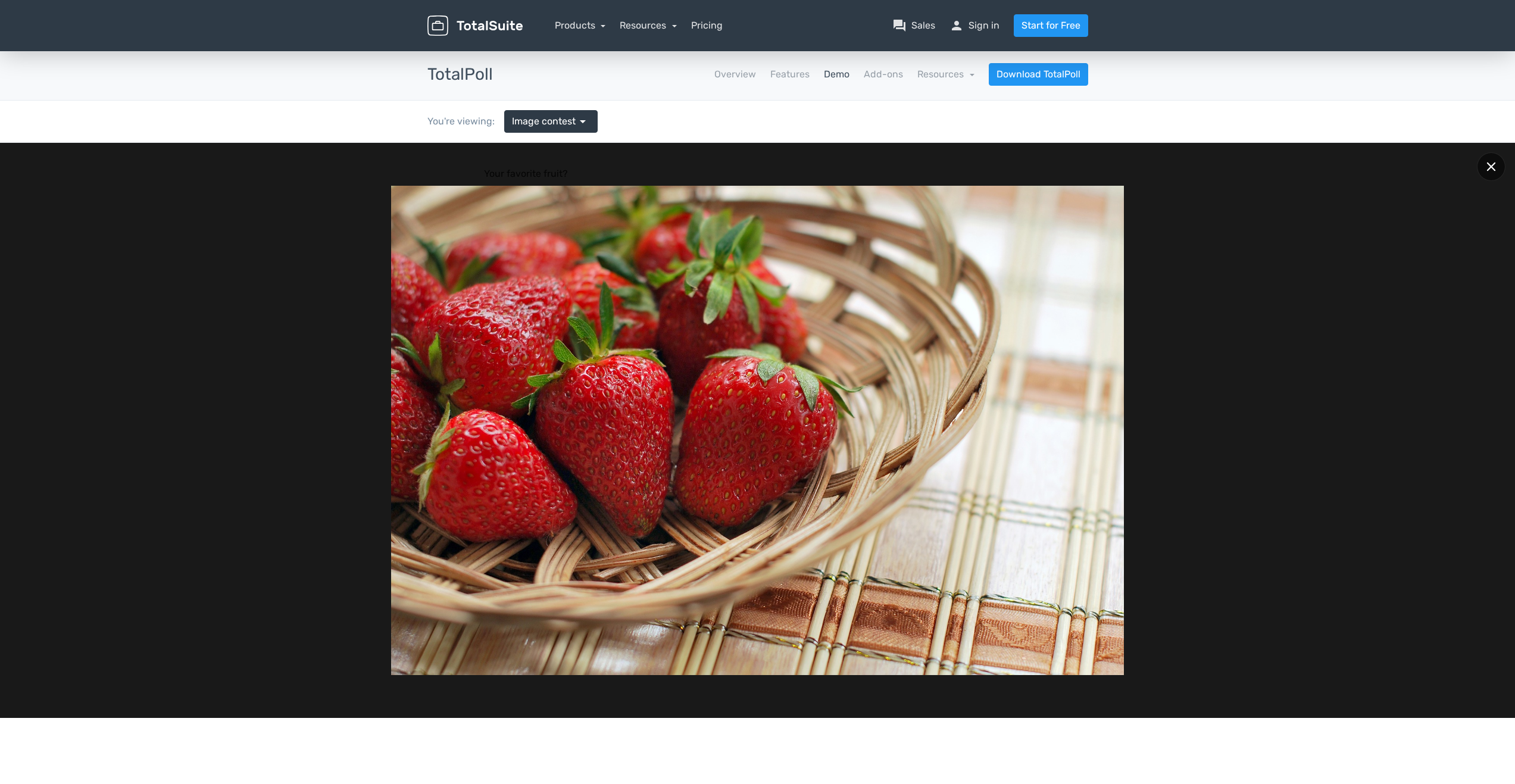
click at [1486, 165] on div at bounding box center [1491, 166] width 28 height 28
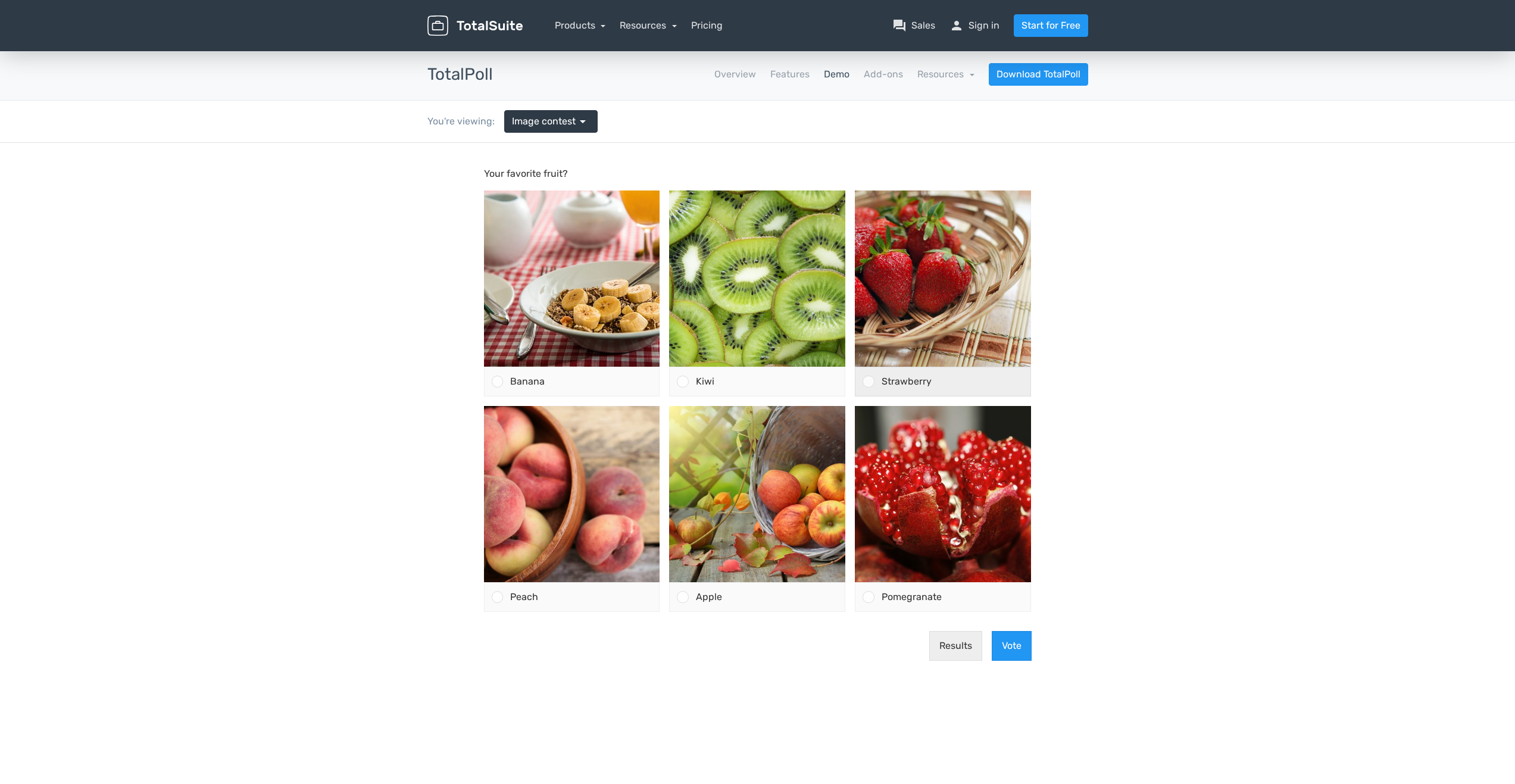
click at [872, 381] on div at bounding box center [868, 381] width 11 height 11
click at [868, 381] on input "Strawberry" at bounding box center [868, 381] width 0 height 0
click at [958, 649] on button "Results" at bounding box center [956, 646] width 53 height 30
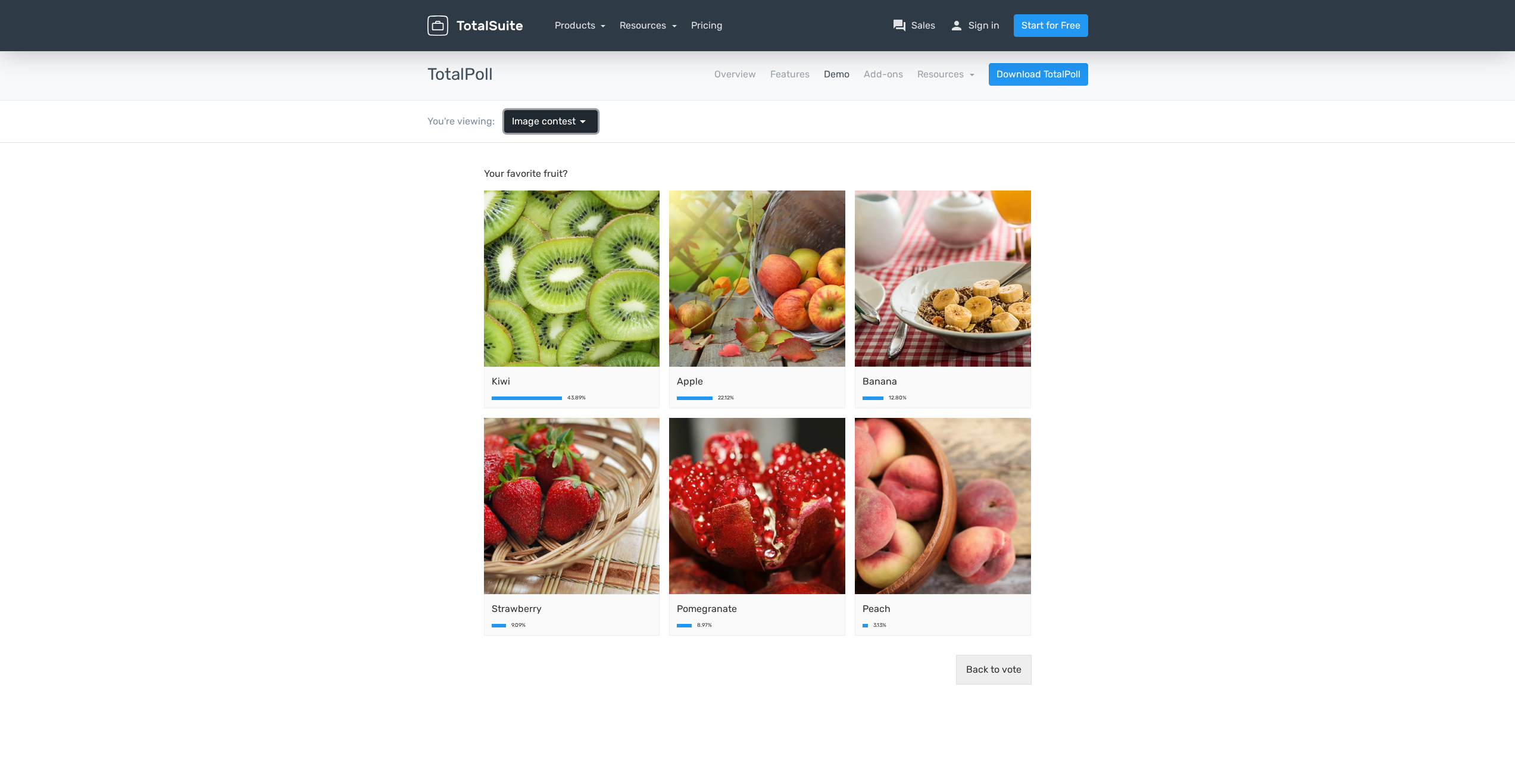
click at [583, 122] on span "arrow_drop_down" at bounding box center [583, 121] width 14 height 14
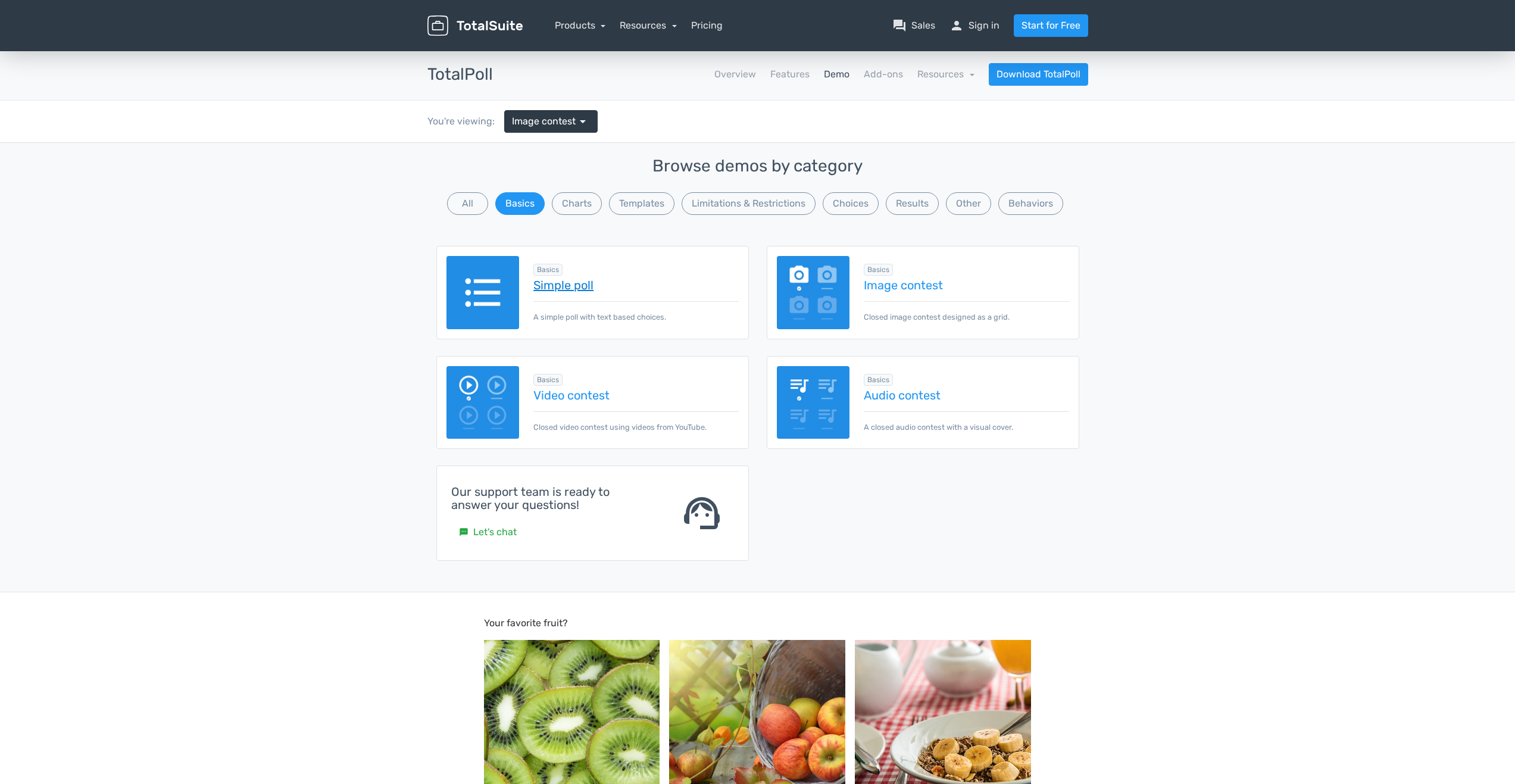
click at [578, 286] on link "Simple poll" at bounding box center [635, 284] width 205 height 13
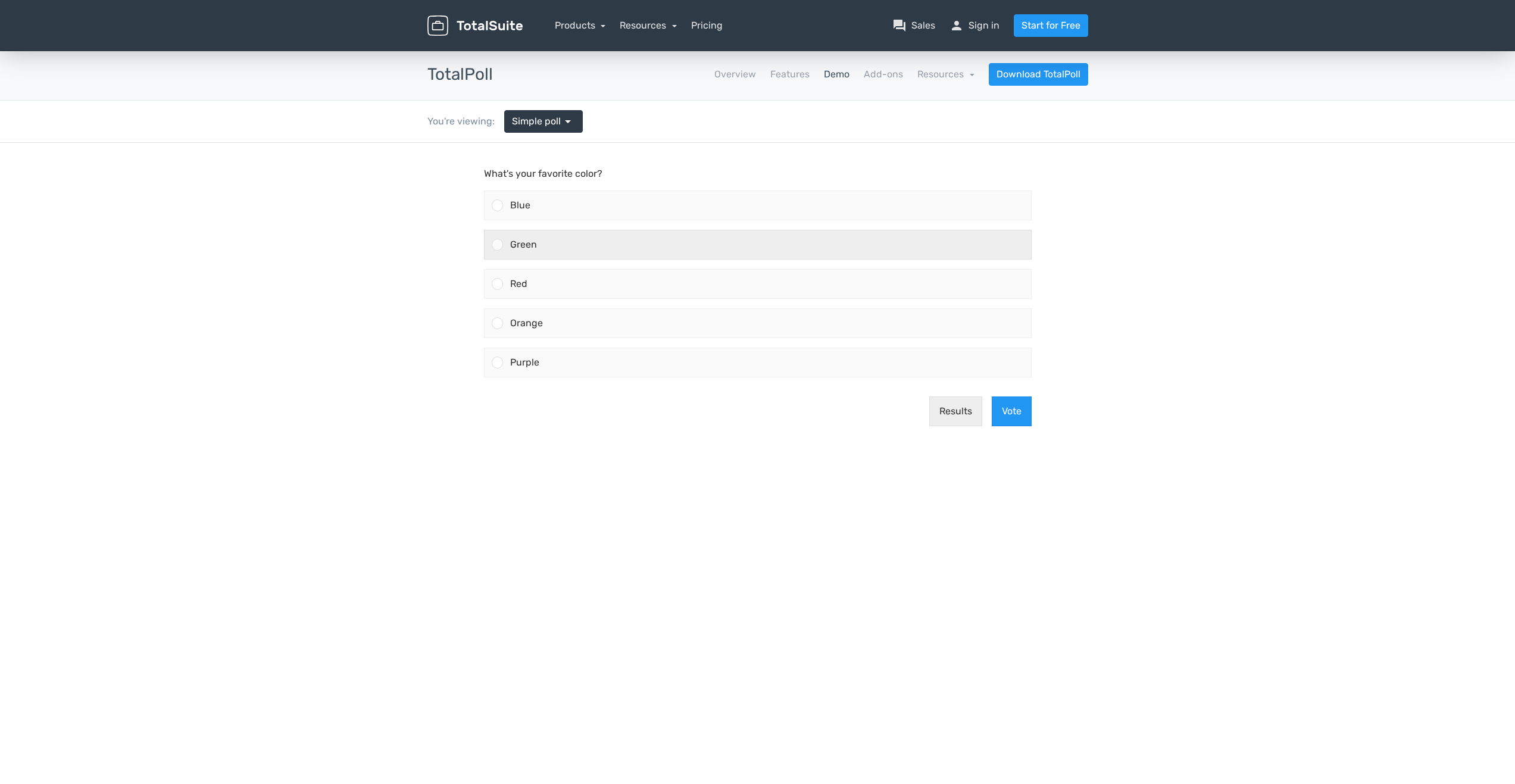
click at [500, 240] on div at bounding box center [497, 244] width 11 height 11
click at [497, 245] on input "Green" at bounding box center [497, 245] width 0 height 0
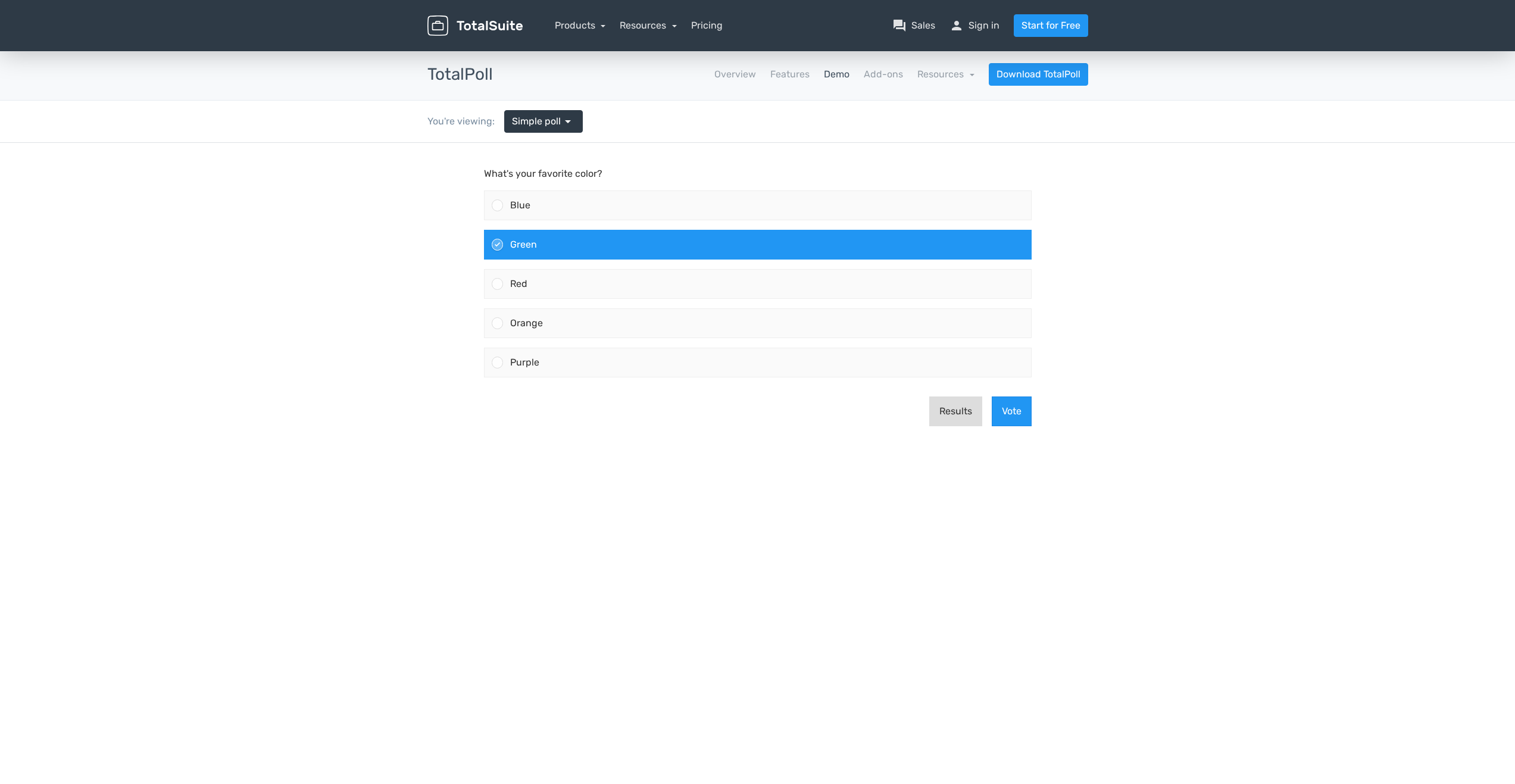
drag, startPoint x: 956, startPoint y: 413, endPoint x: 955, endPoint y: 420, distance: 7.1
click at [956, 414] on button "Results" at bounding box center [956, 411] width 53 height 30
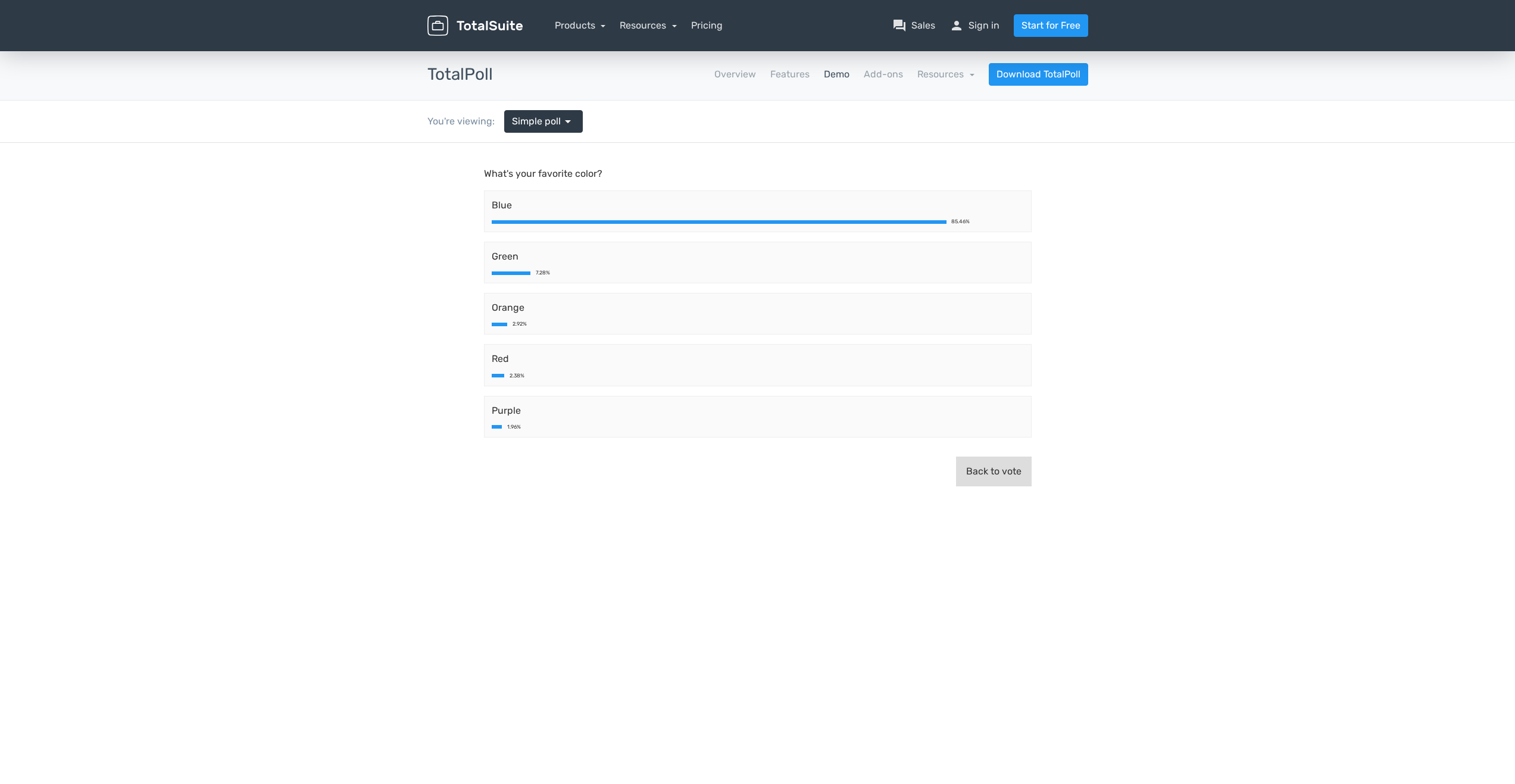
drag, startPoint x: 982, startPoint y: 471, endPoint x: 975, endPoint y: 524, distance: 53.5
click at [982, 472] on button "Back to vote" at bounding box center [994, 471] width 75 height 30
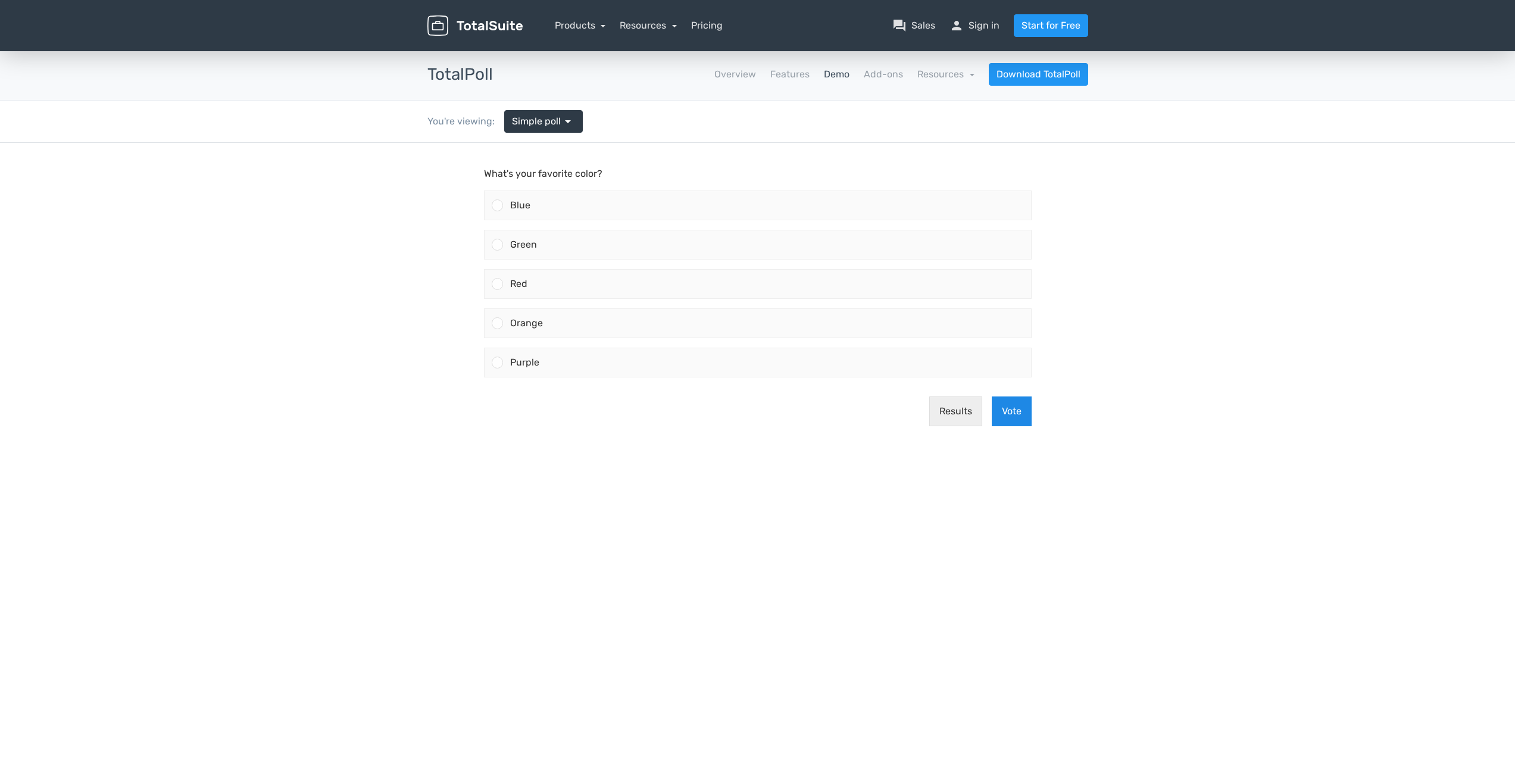
click at [1018, 406] on button "Vote" at bounding box center [1012, 411] width 40 height 30
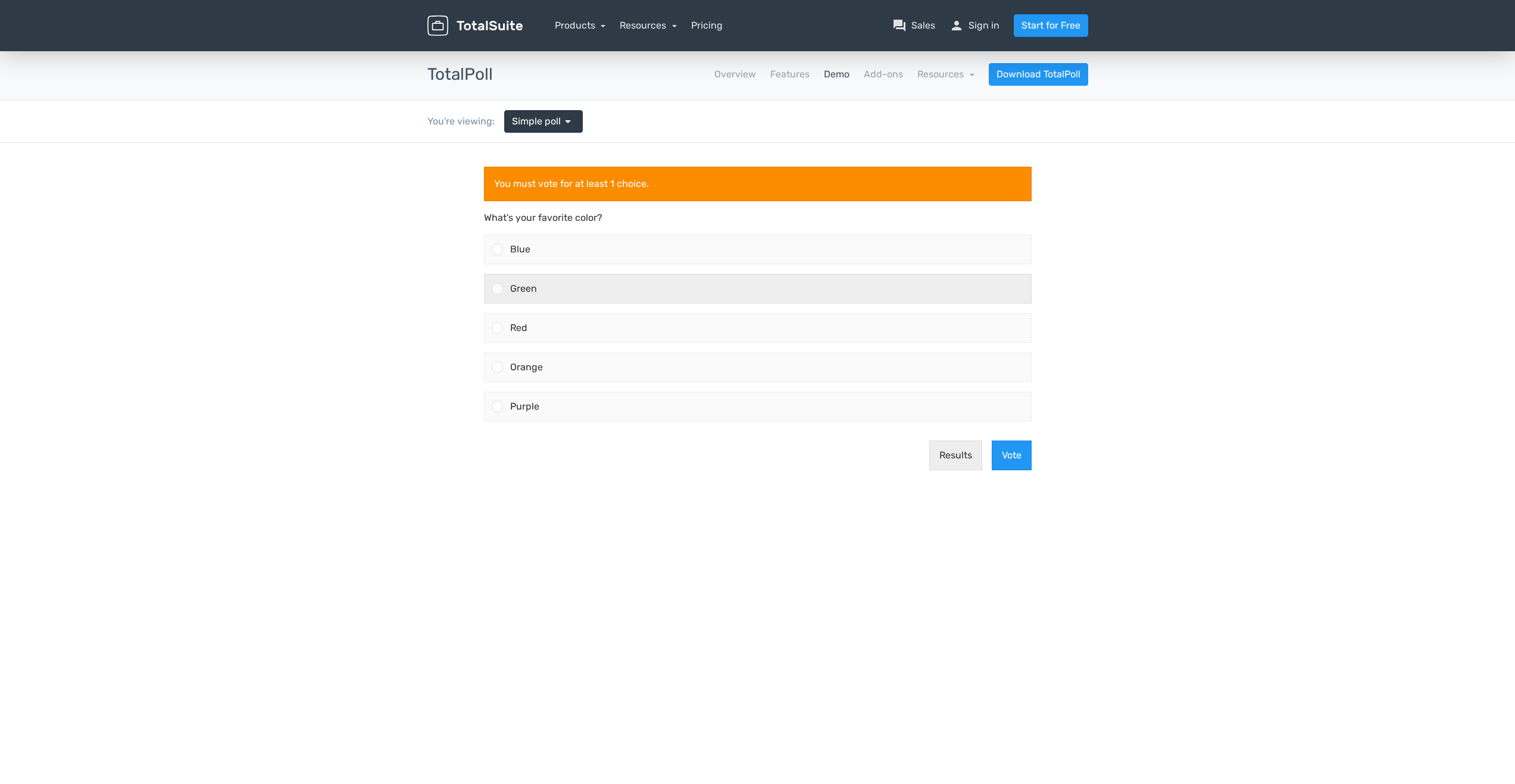
click at [499, 288] on div at bounding box center [497, 288] width 11 height 11
click at [497, 289] on input "Green" at bounding box center [497, 289] width 0 height 0
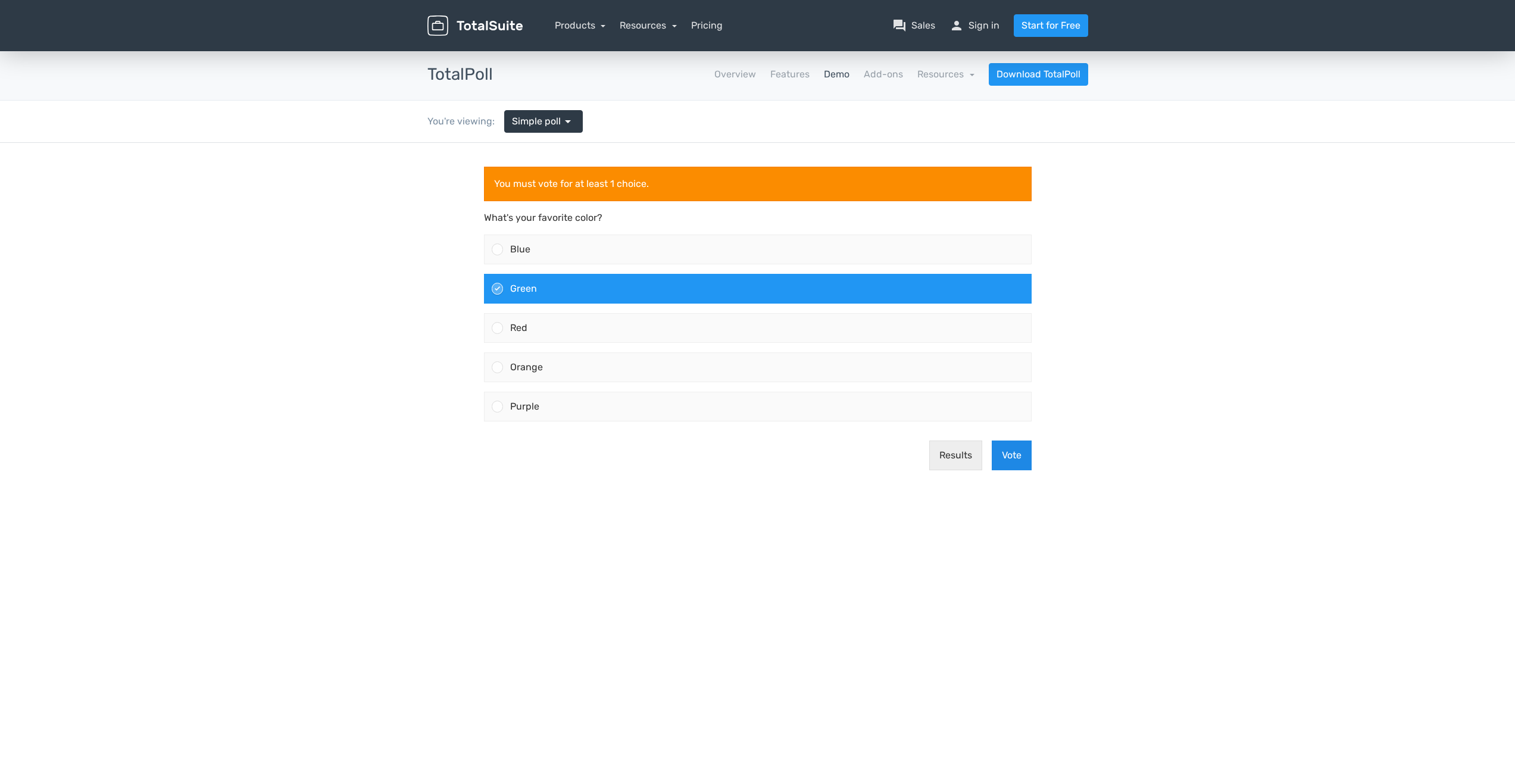
click at [1012, 447] on button "Vote" at bounding box center [1012, 455] width 40 height 30
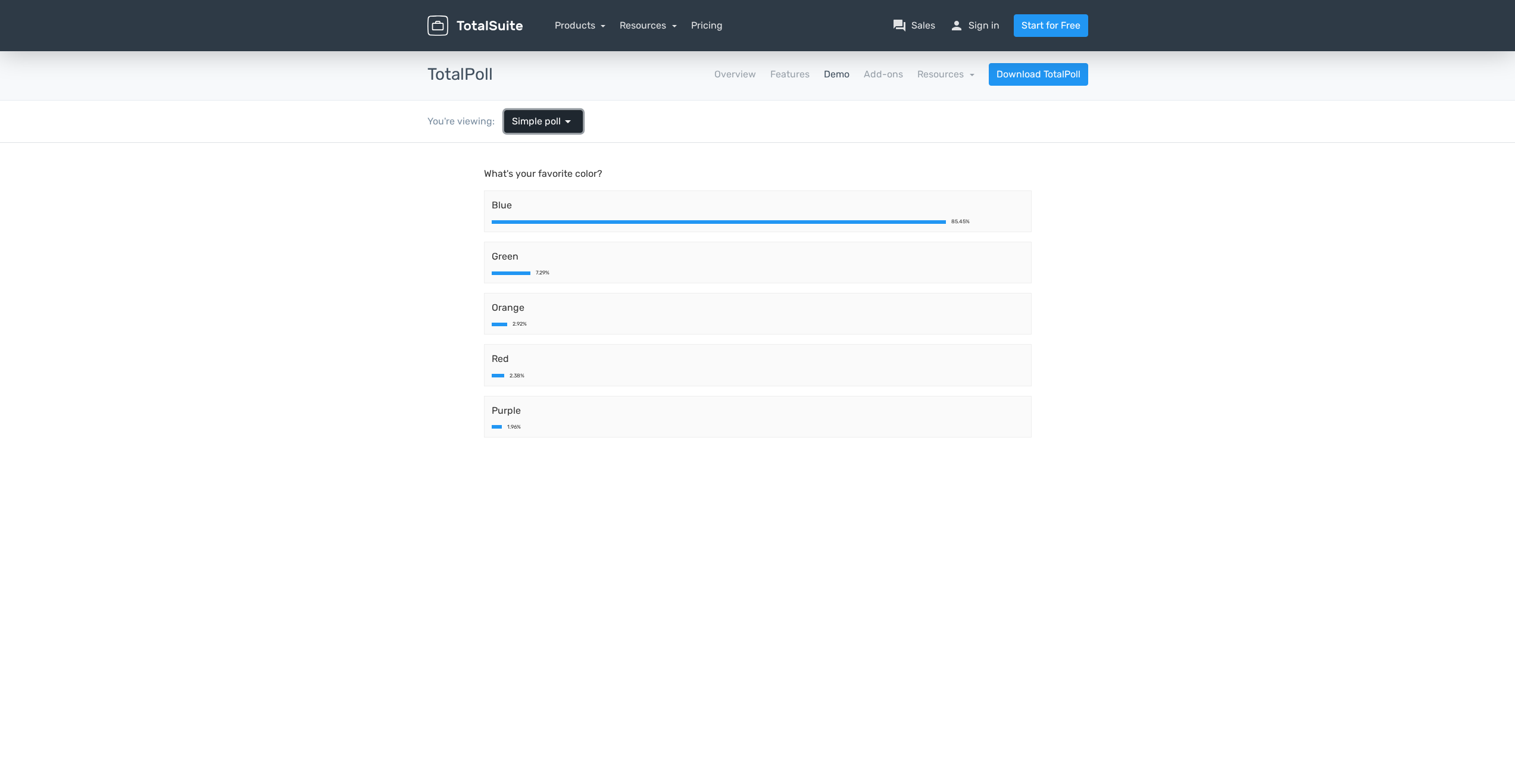
click at [574, 115] on link "Simple poll arrow_drop_down" at bounding box center [543, 121] width 79 height 23
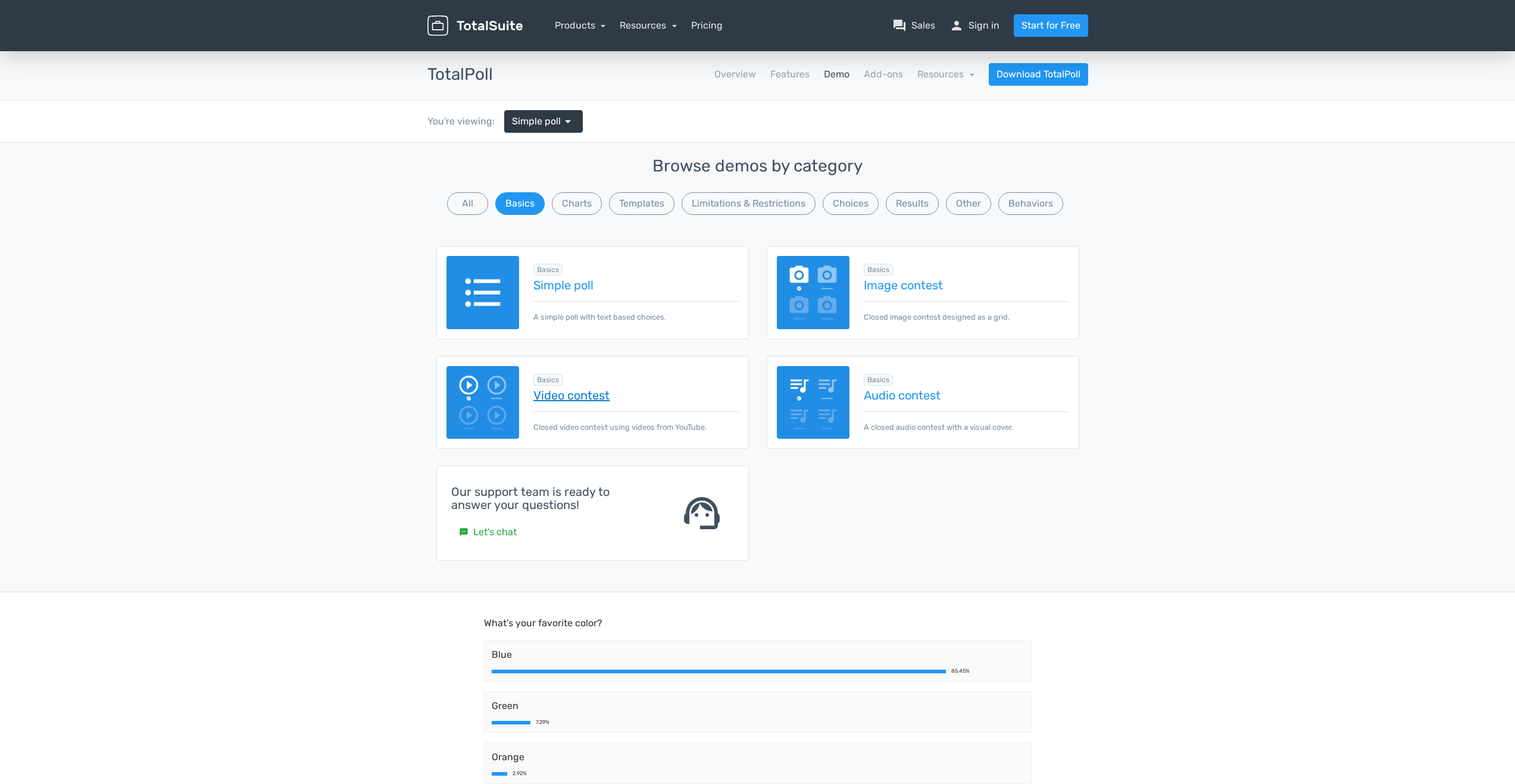
click at [593, 396] on link "Video contest" at bounding box center [635, 395] width 205 height 13
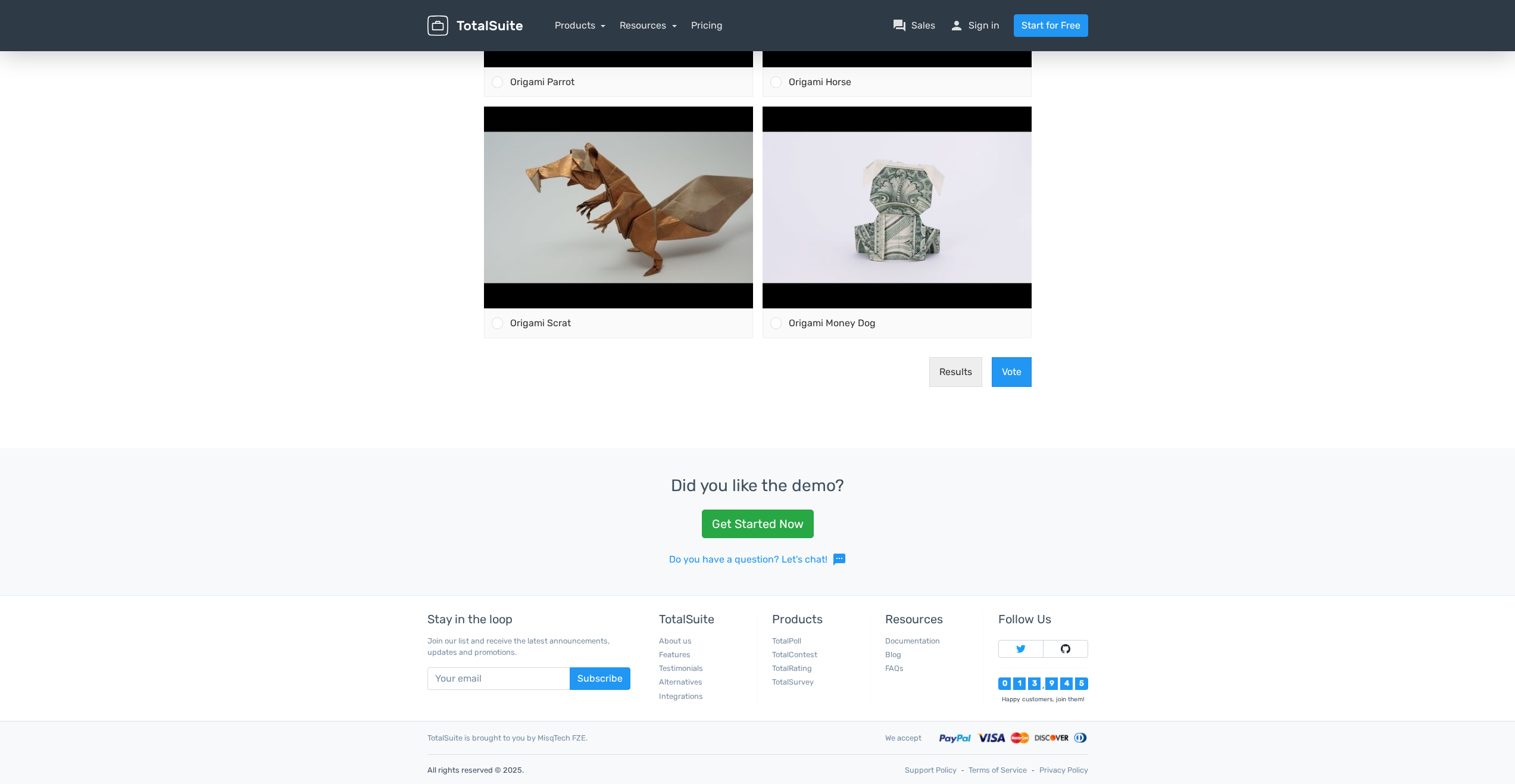
scroll to position [567, 0]
